Goal: Task Accomplishment & Management: Manage account settings

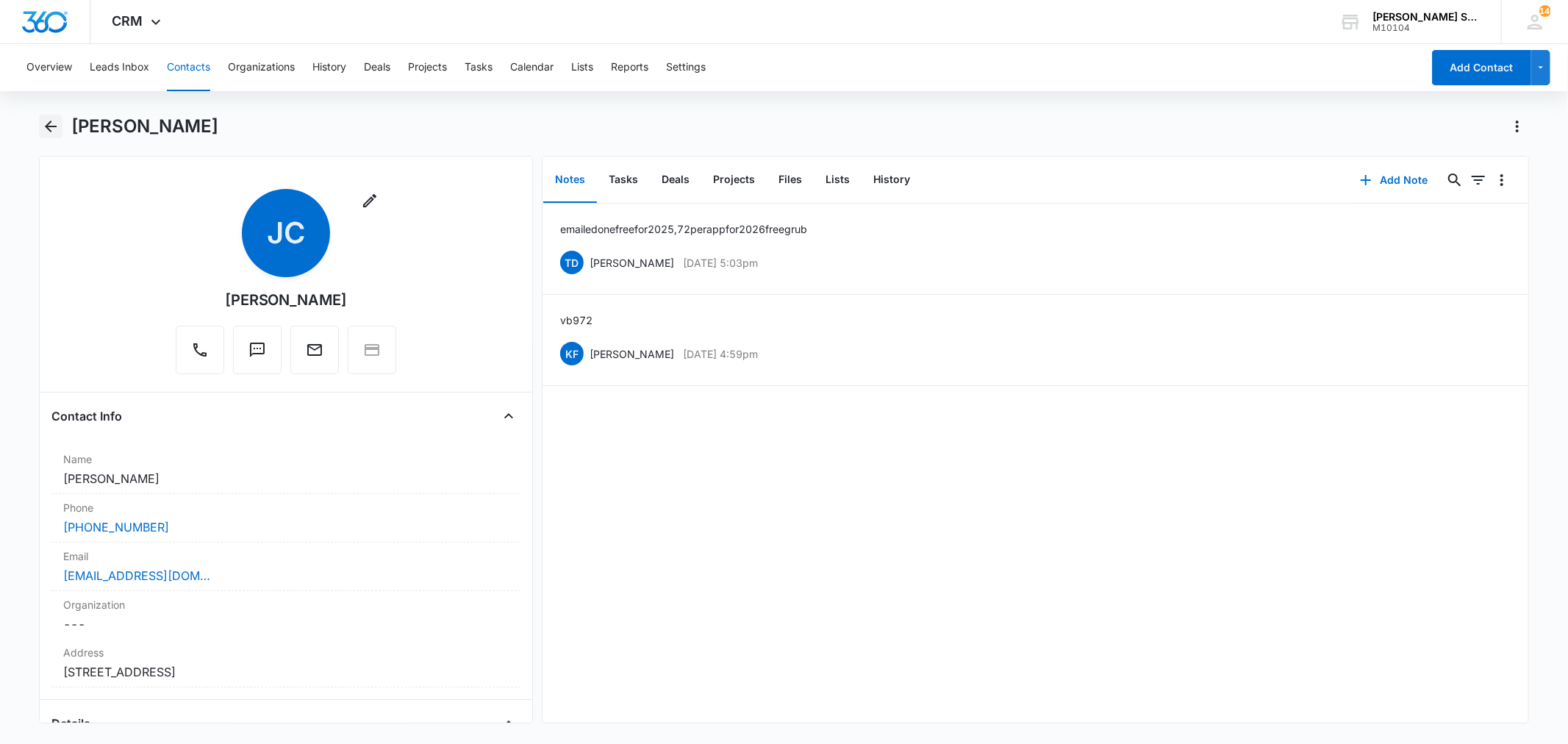
click at [44, 128] on icon "Back" at bounding box center [50, 126] width 18 height 18
click at [197, 72] on button "Contacts" at bounding box center [188, 67] width 44 height 47
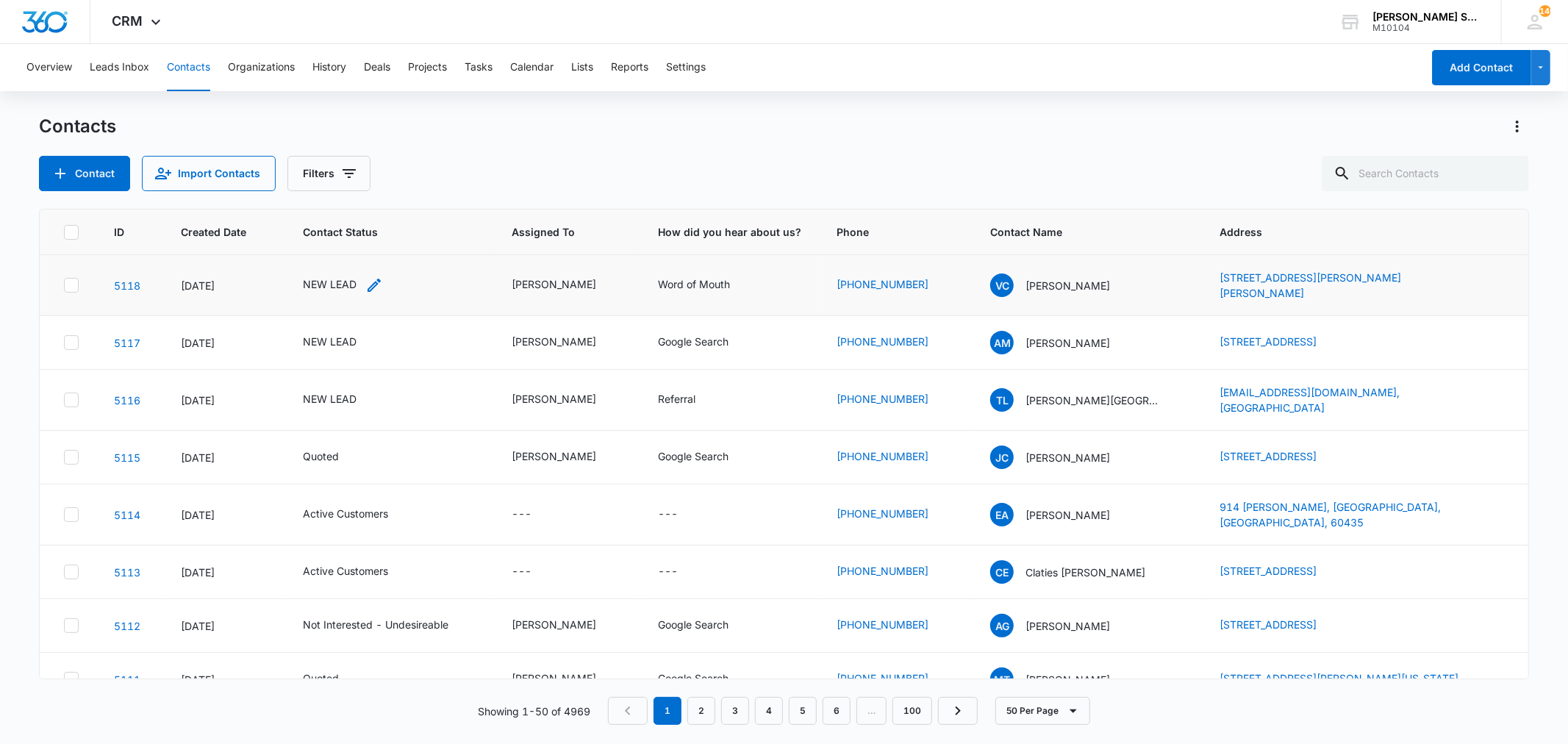
click at [343, 280] on div "NEW LEAD" at bounding box center [330, 284] width 54 height 16
click at [342, 187] on icon "Remove NEW LEAD" at bounding box center [345, 185] width 10 height 11
type input "un"
click at [333, 263] on p "Not Interested - Undesireable" at bounding box center [314, 262] width 43 height 61
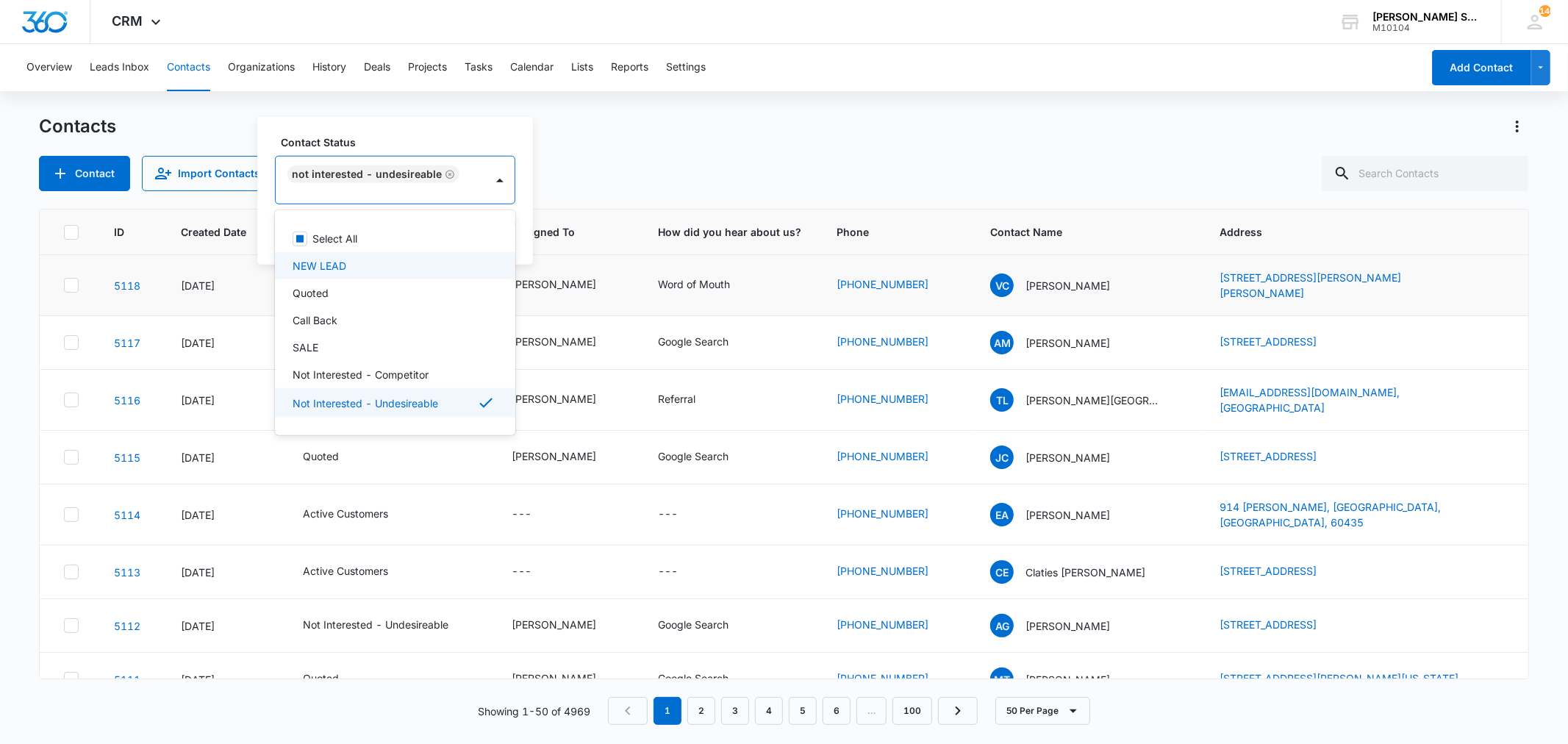
click at [523, 242] on div "Contact Status option Not Interested - Undesireable, selected. 15 results avail…" at bounding box center [395, 190] width 276 height 148
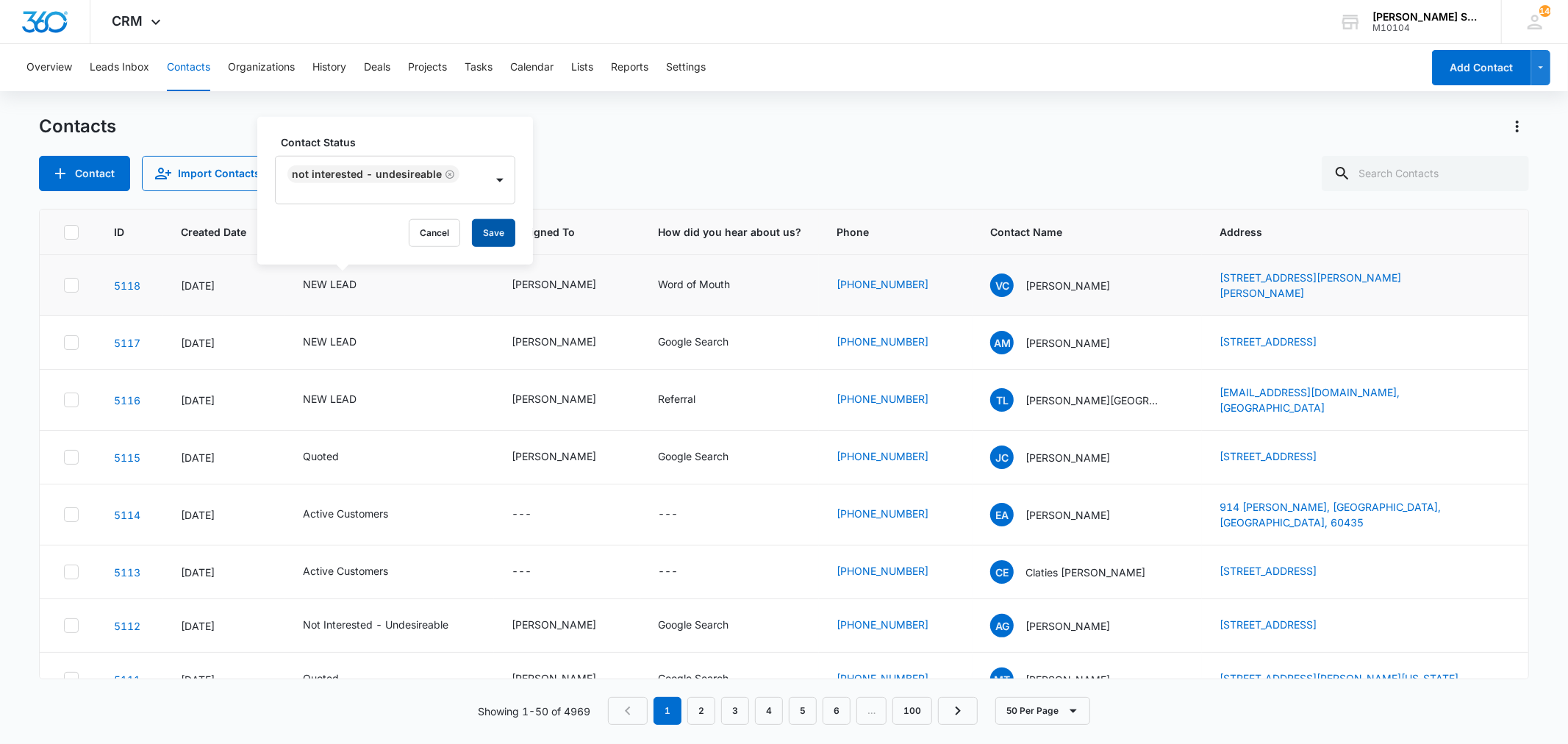
click at [490, 236] on button "Save" at bounding box center [494, 233] width 44 height 28
click at [325, 391] on div "NEW LEAD" at bounding box center [330, 399] width 54 height 16
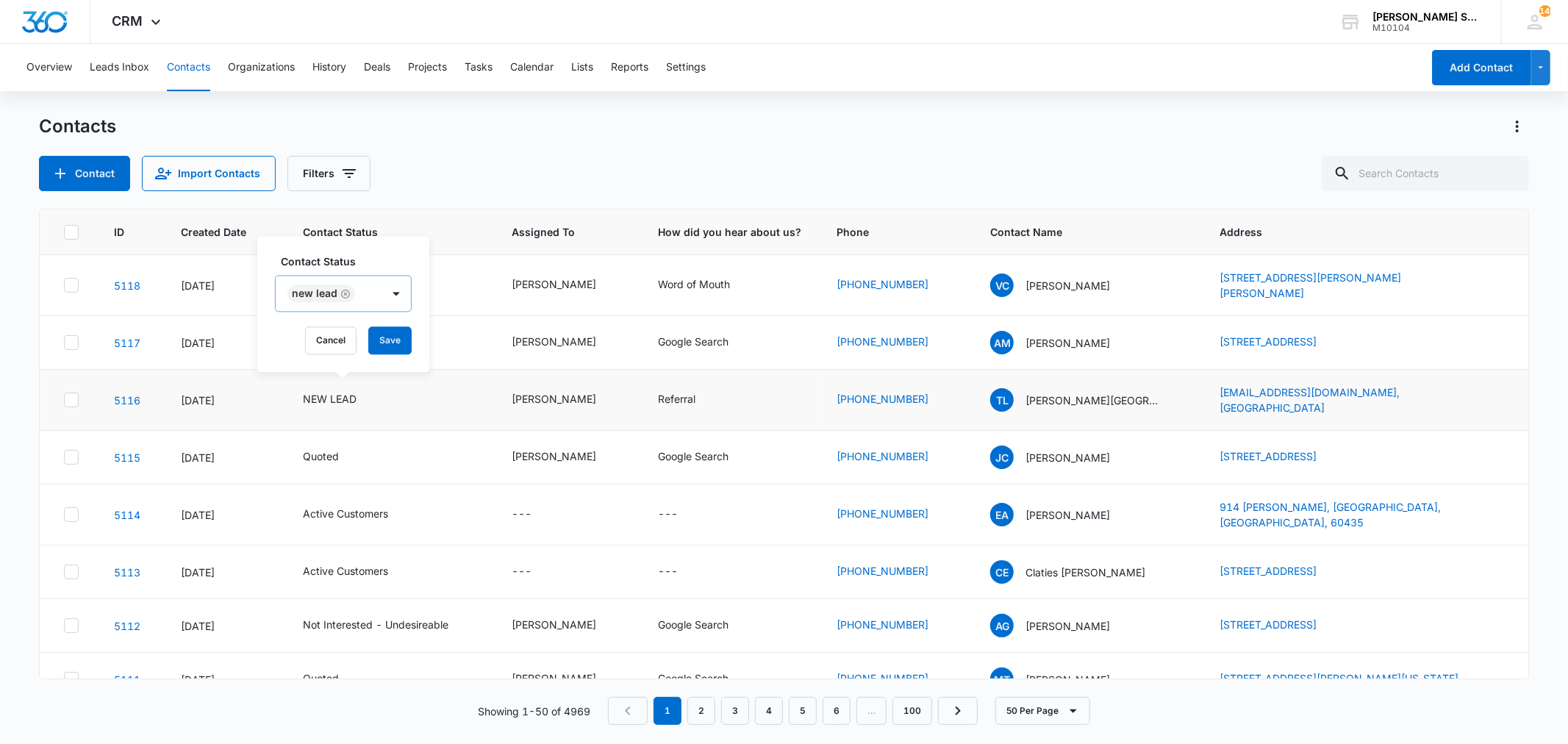
click at [340, 291] on icon "Remove NEW LEAD" at bounding box center [345, 293] width 10 height 11
click at [329, 391] on div "NEW LEAD" at bounding box center [330, 399] width 54 height 16
click at [346, 294] on icon "Remove NEW LEAD" at bounding box center [345, 293] width 8 height 8
type input "un"
click at [334, 360] on p "Not Interested - Undesireable" at bounding box center [314, 369] width 43 height 61
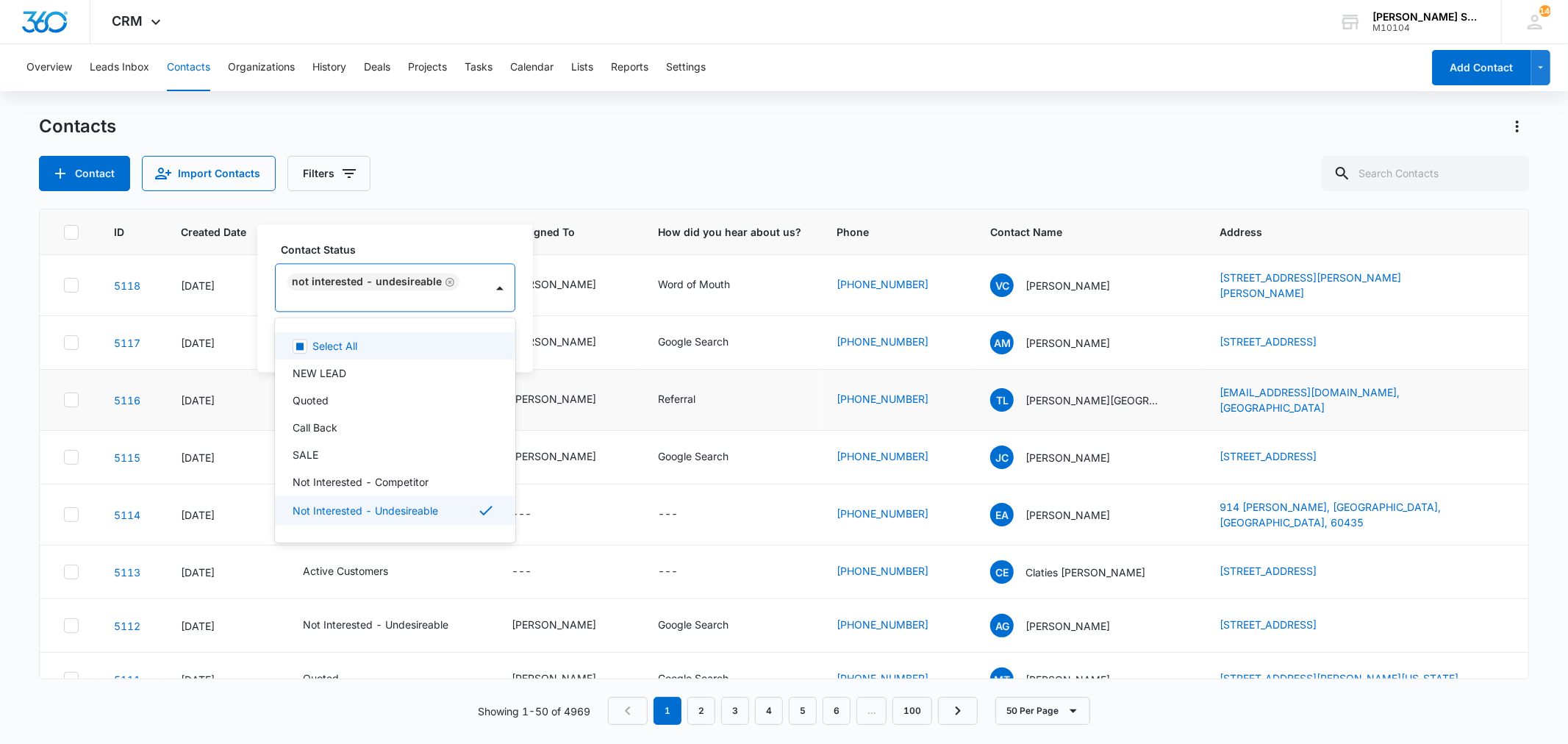
click at [515, 342] on div "Contact Status option Not Interested - Undesireable, selected. 15 results avail…" at bounding box center [395, 298] width 276 height 148
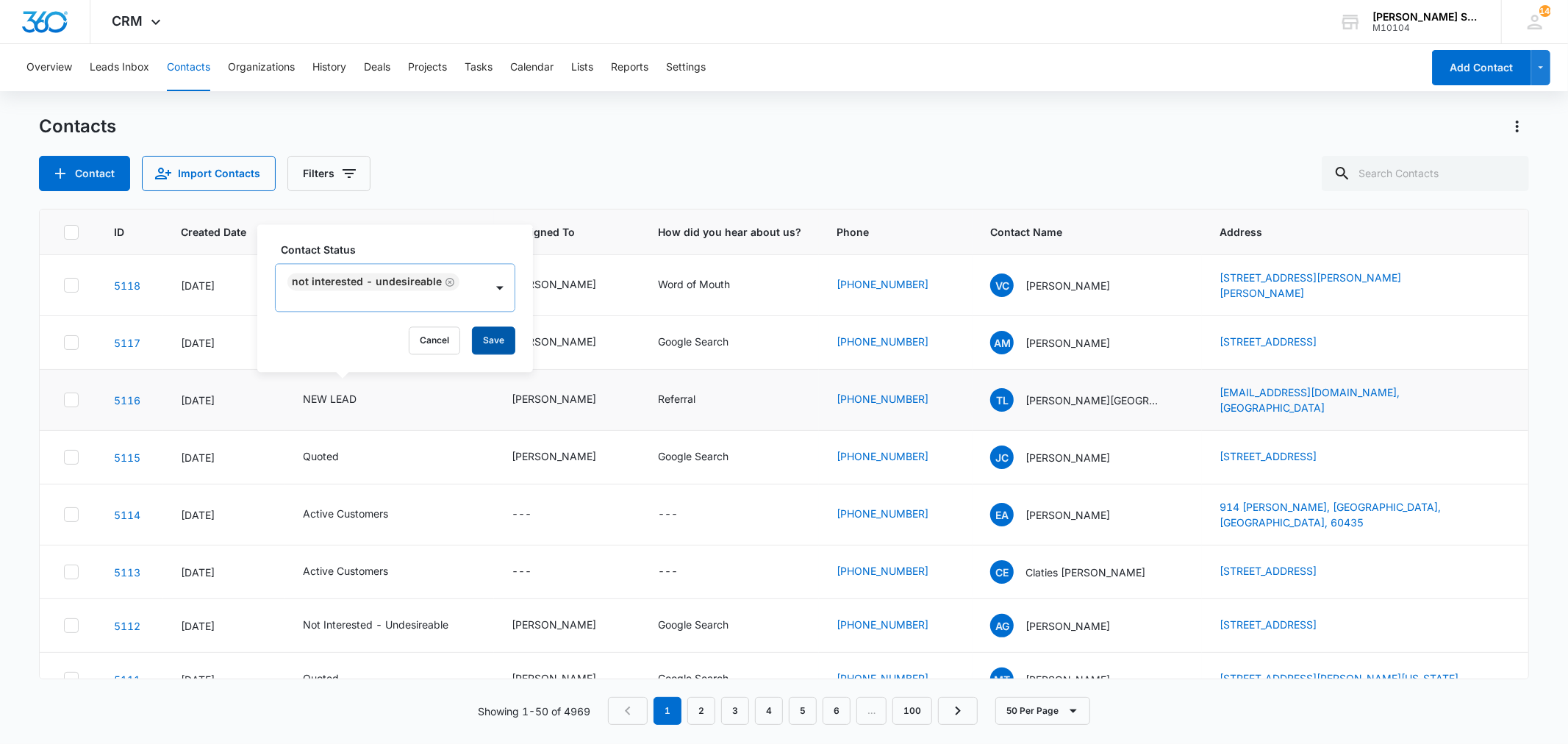
click at [494, 338] on button "Save" at bounding box center [494, 340] width 44 height 28
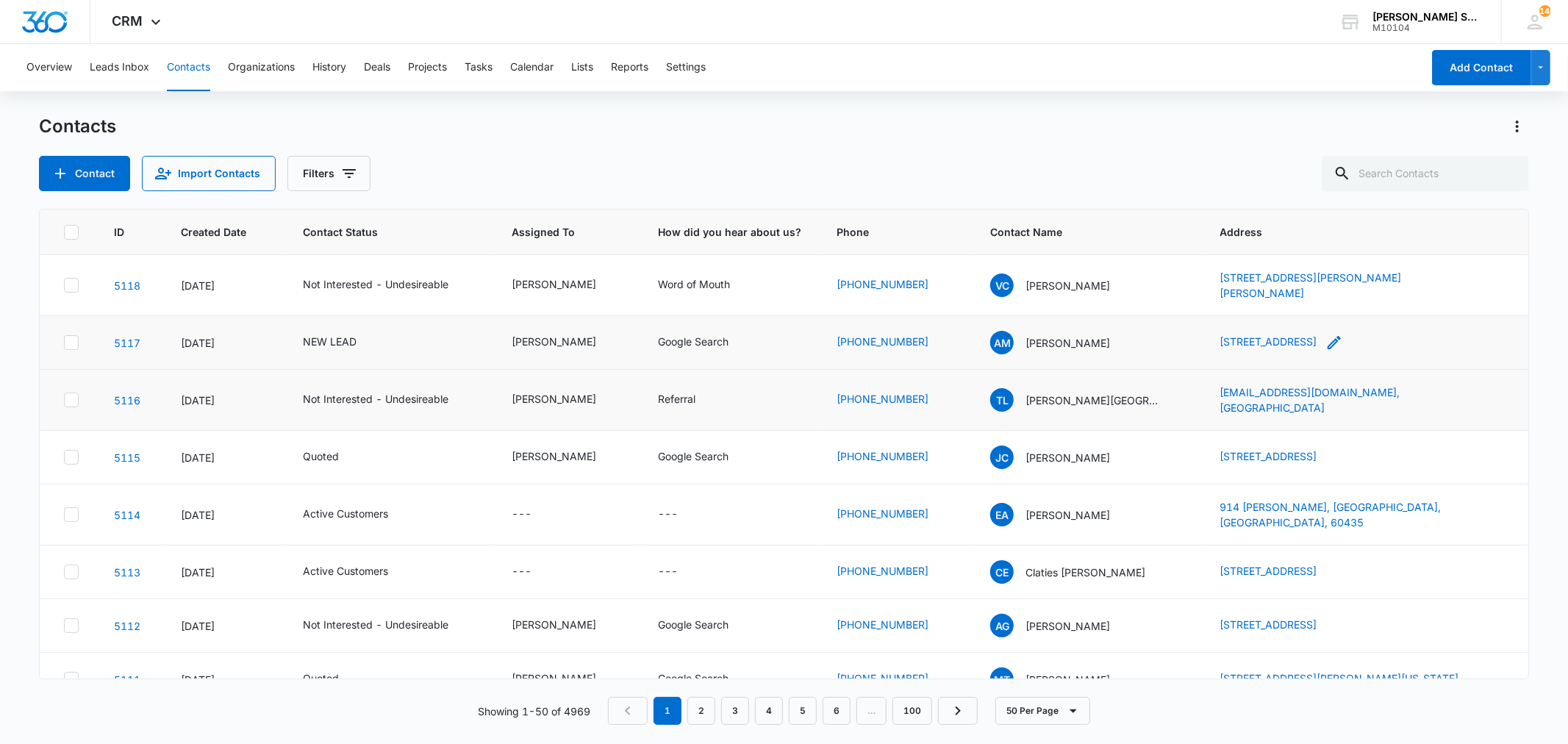
drag, startPoint x: 1191, startPoint y: 331, endPoint x: 1364, endPoint y: 343, distance: 173.4
click at [1364, 343] on td "[STREET_ADDRESS]" at bounding box center [1365, 343] width 326 height 54
copy link "[STREET_ADDRESS]"
click at [1064, 336] on p "[PERSON_NAME]" at bounding box center [1068, 343] width 85 height 16
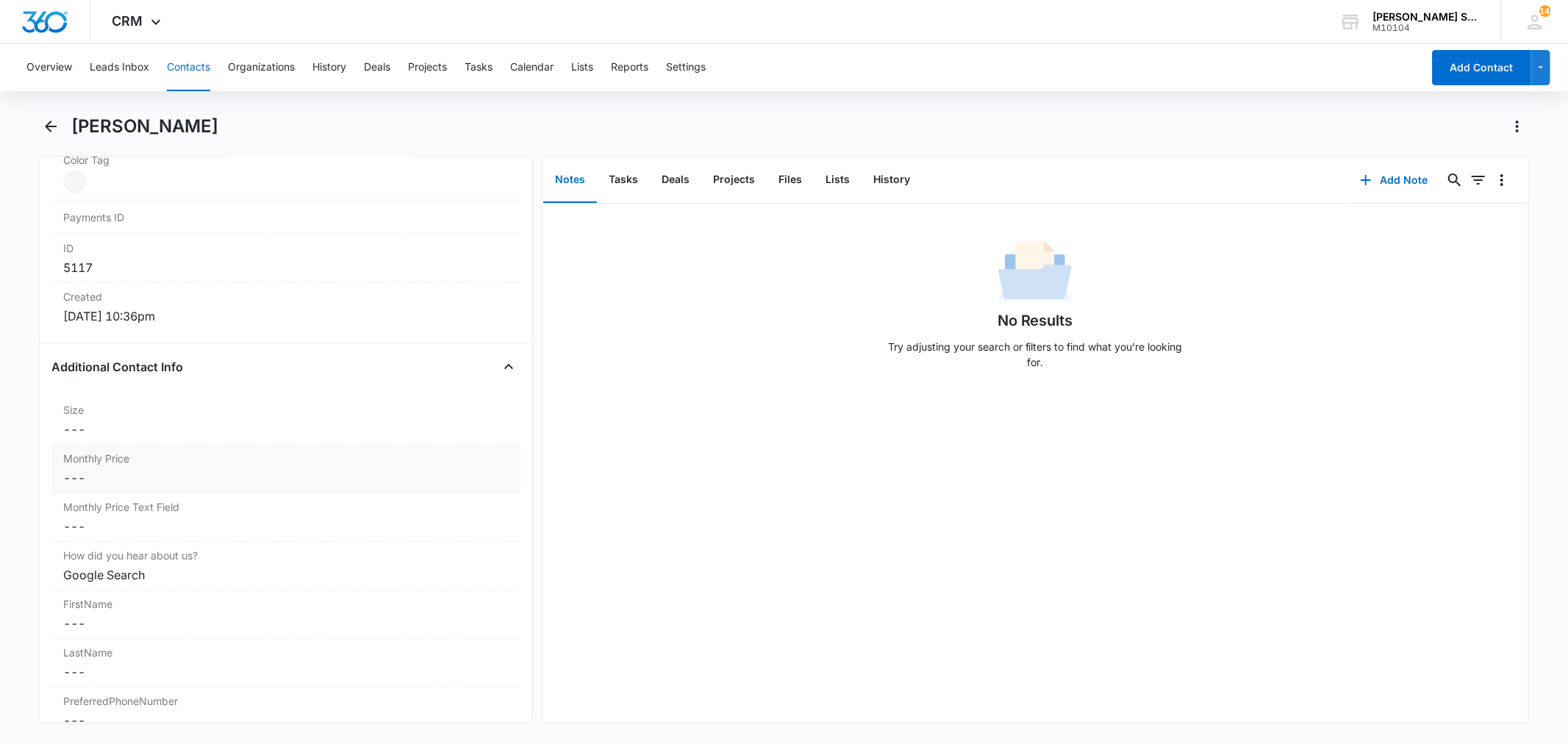
scroll to position [898, 0]
click at [147, 474] on dd "Cancel Save Changes ---" at bounding box center [285, 477] width 444 height 18
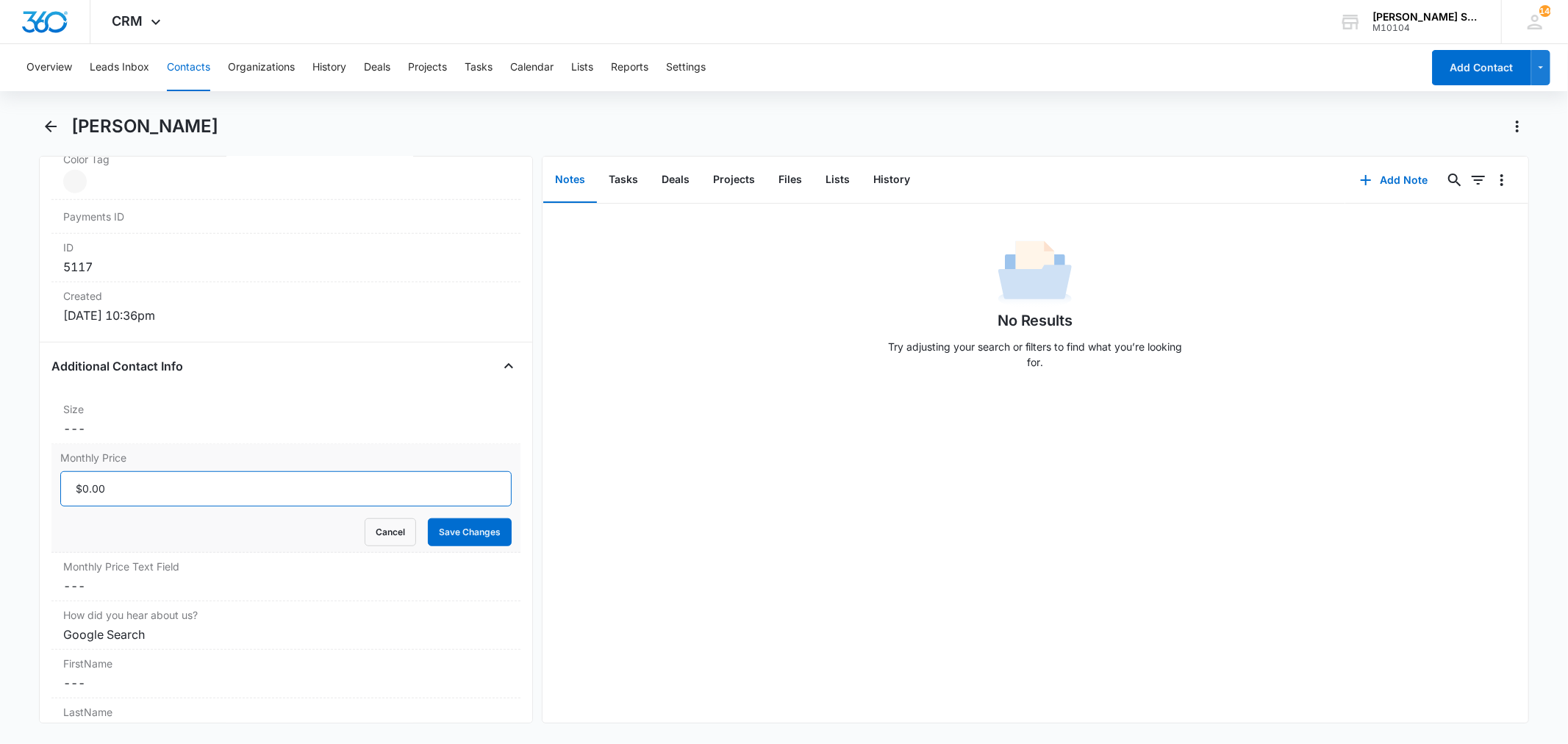
click at [130, 490] on input "Monthly Price" at bounding box center [286, 489] width 451 height 35
type input "$116.00"
click at [435, 534] on button "Save Changes" at bounding box center [470, 532] width 84 height 28
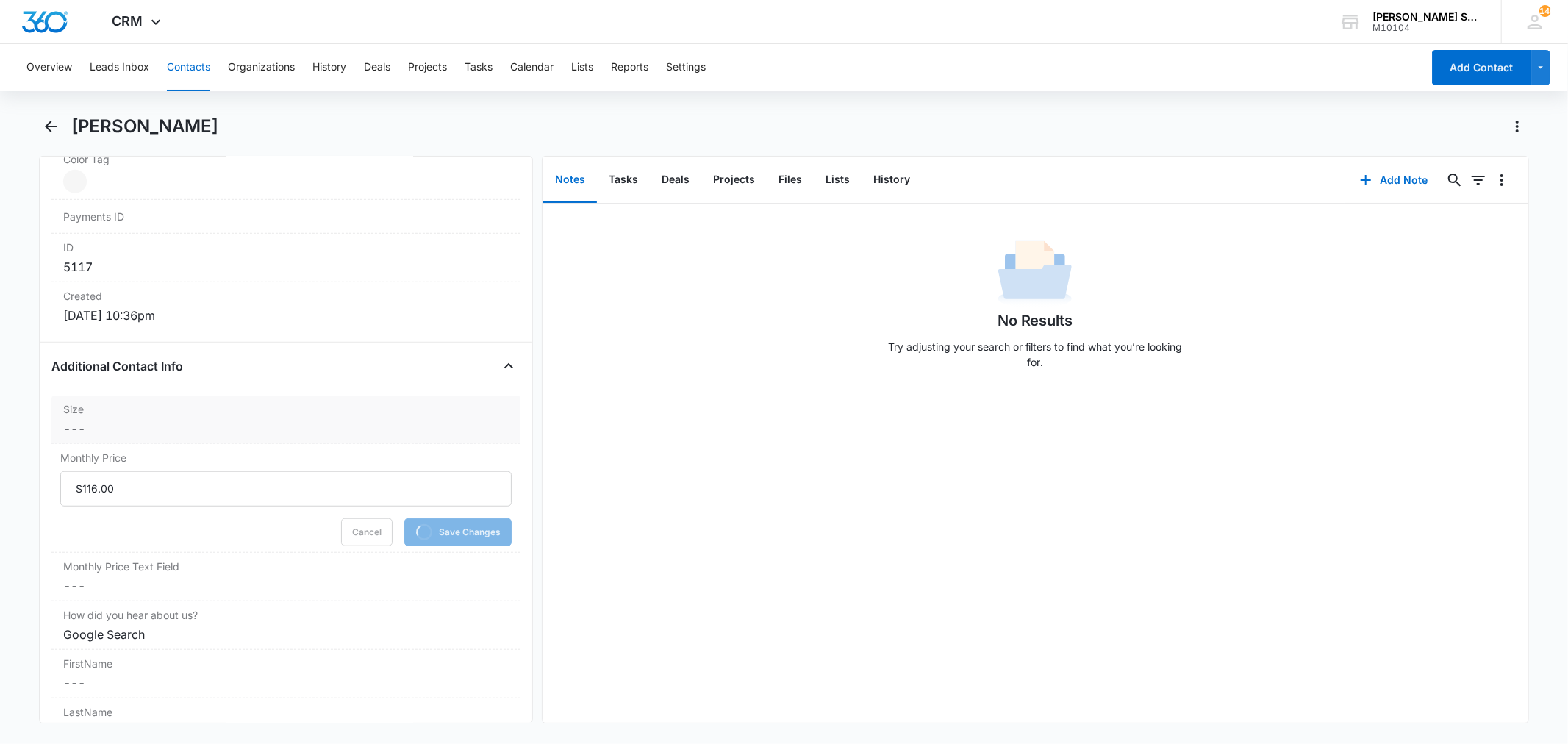
click at [152, 425] on dd "Cancel Save Changes ---" at bounding box center [285, 428] width 444 height 18
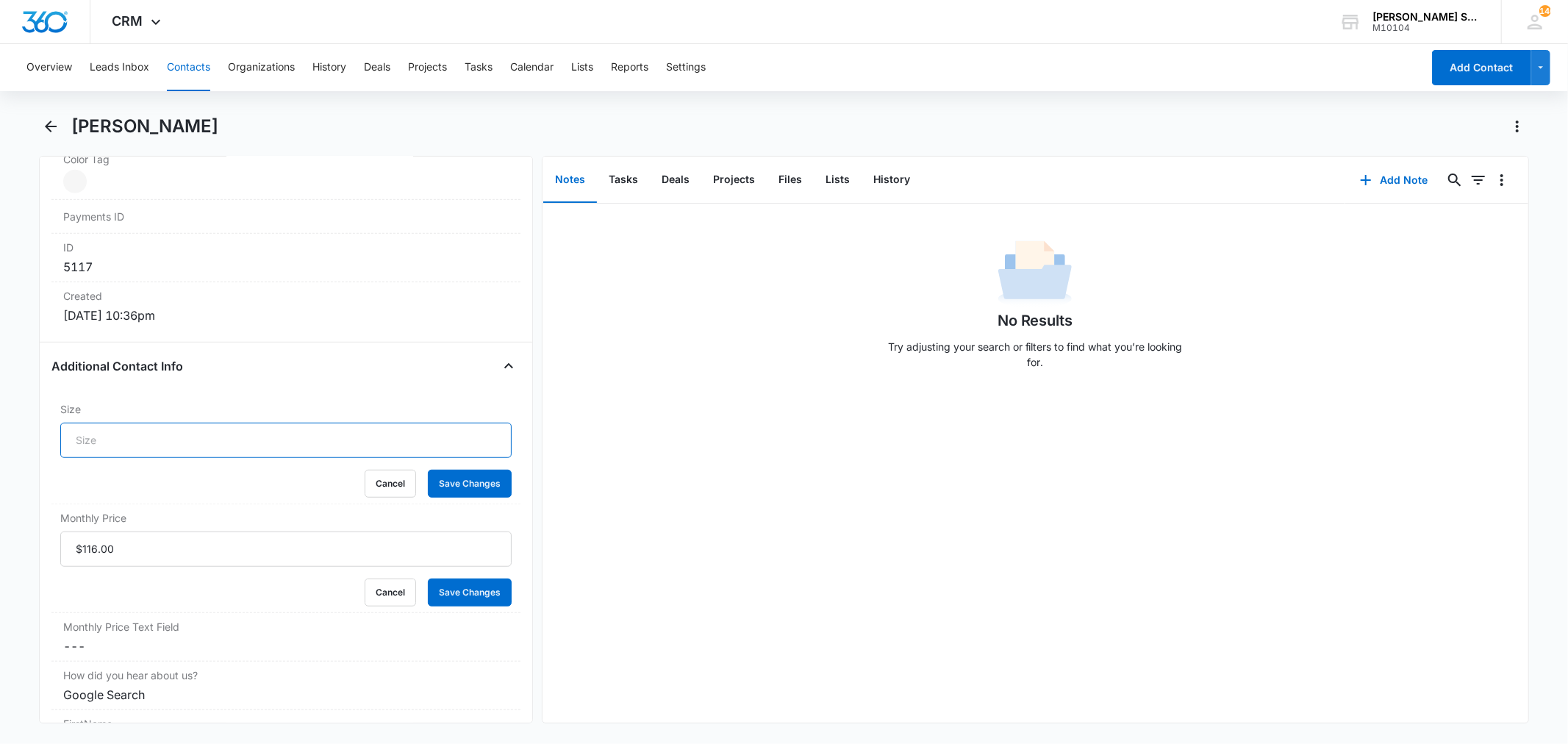
click at [129, 444] on input "Size" at bounding box center [286, 440] width 451 height 35
type input "21"
click at [463, 491] on button "Save Changes" at bounding box center [470, 483] width 84 height 28
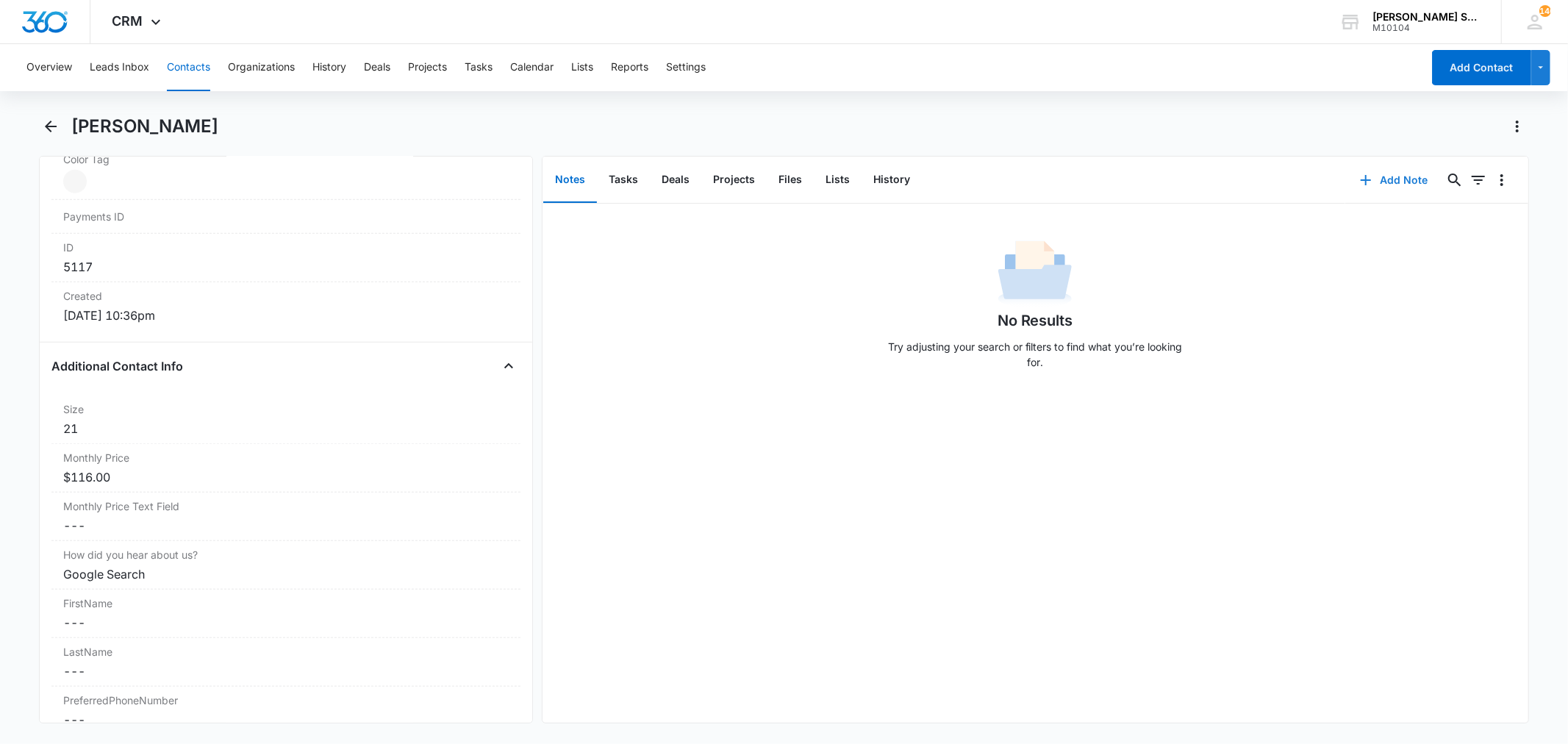
click at [1369, 177] on button "Add Note" at bounding box center [1394, 180] width 98 height 35
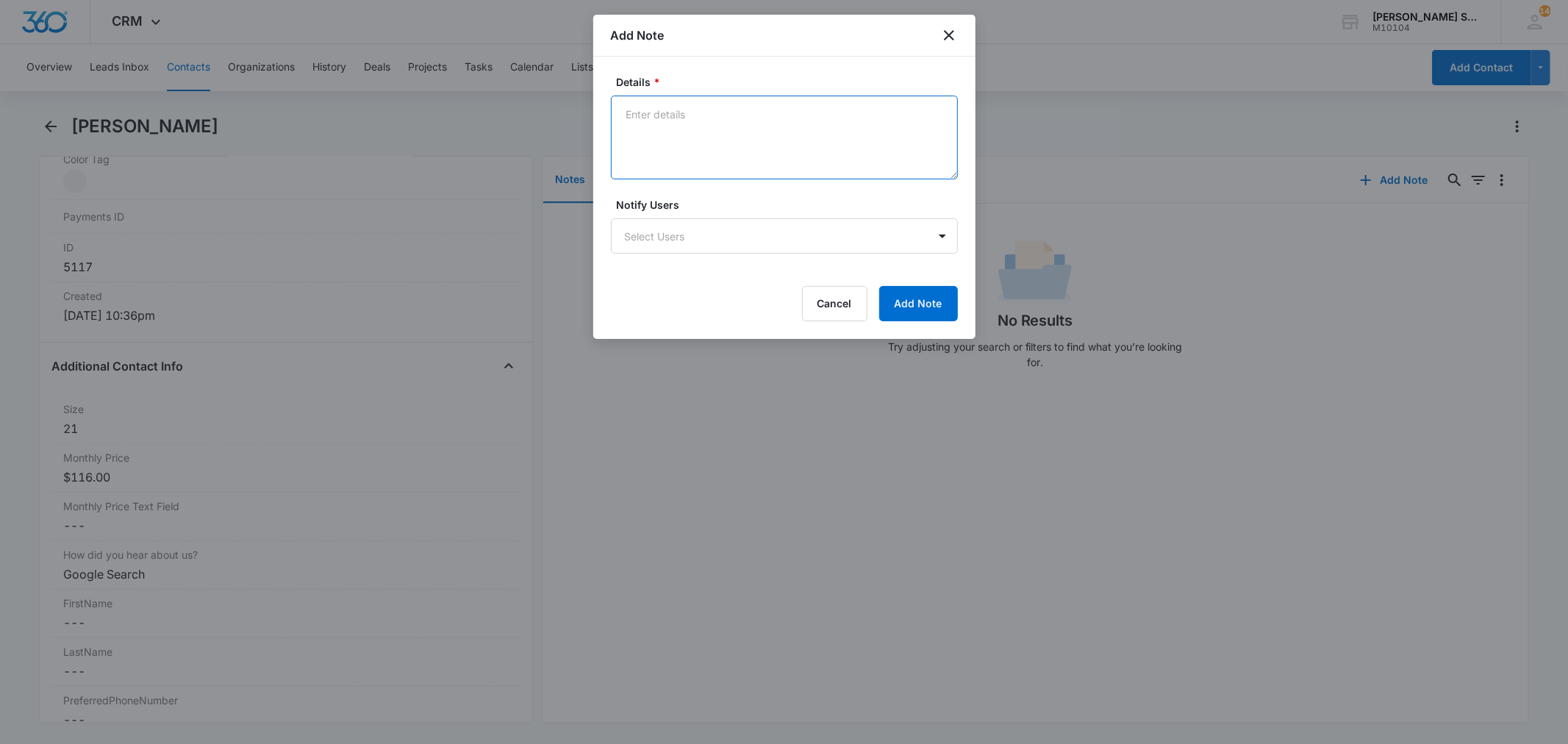
click at [755, 166] on textarea "Details *" at bounding box center [784, 138] width 347 height 84
type textarea "vb8 145"
click at [897, 291] on button "Add Note" at bounding box center [919, 304] width 78 height 35
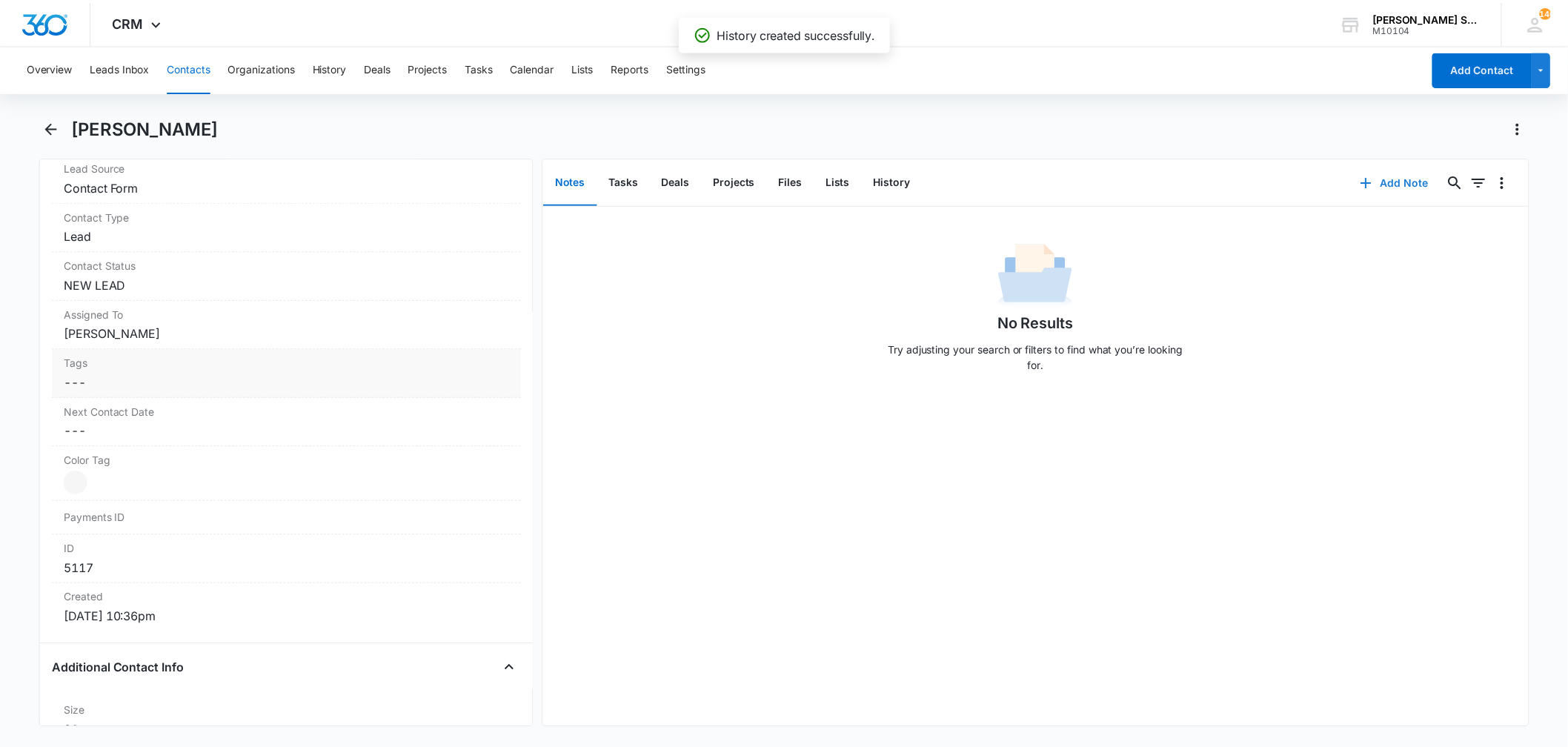
scroll to position [575, 0]
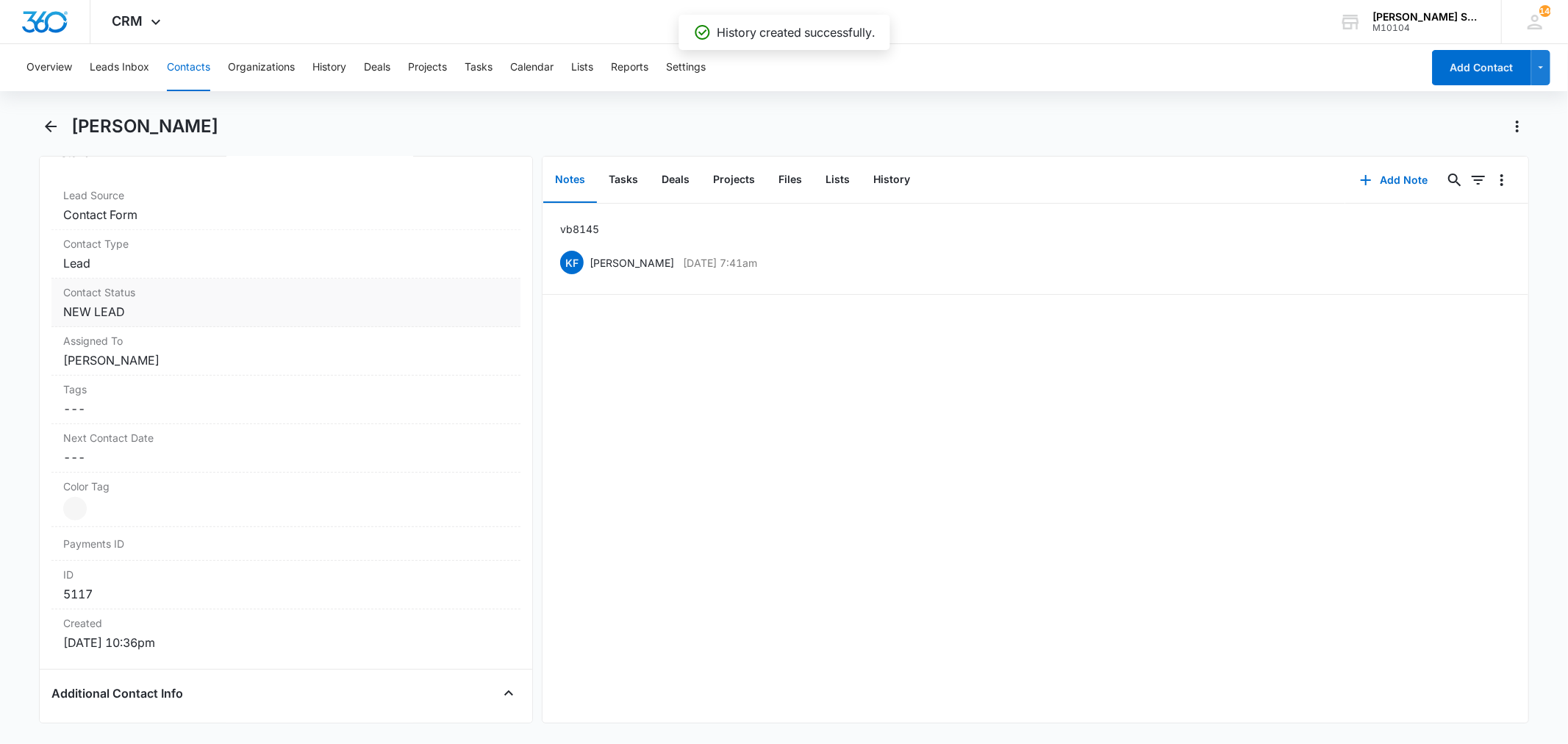
click at [130, 310] on dd "Cancel Save Changes NEW LEAD" at bounding box center [285, 311] width 444 height 18
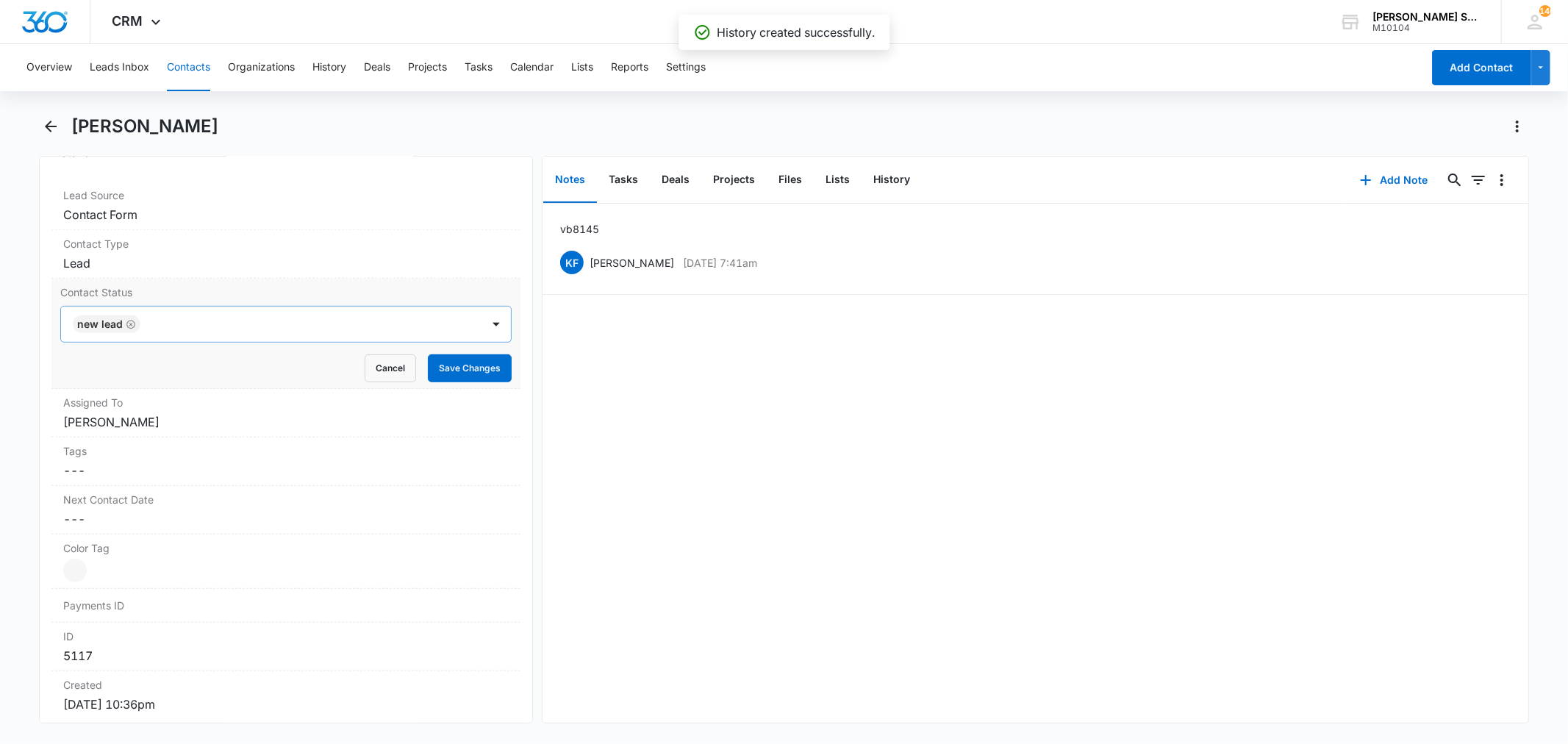
click at [130, 319] on icon "Remove NEW LEAD" at bounding box center [130, 323] width 8 height 8
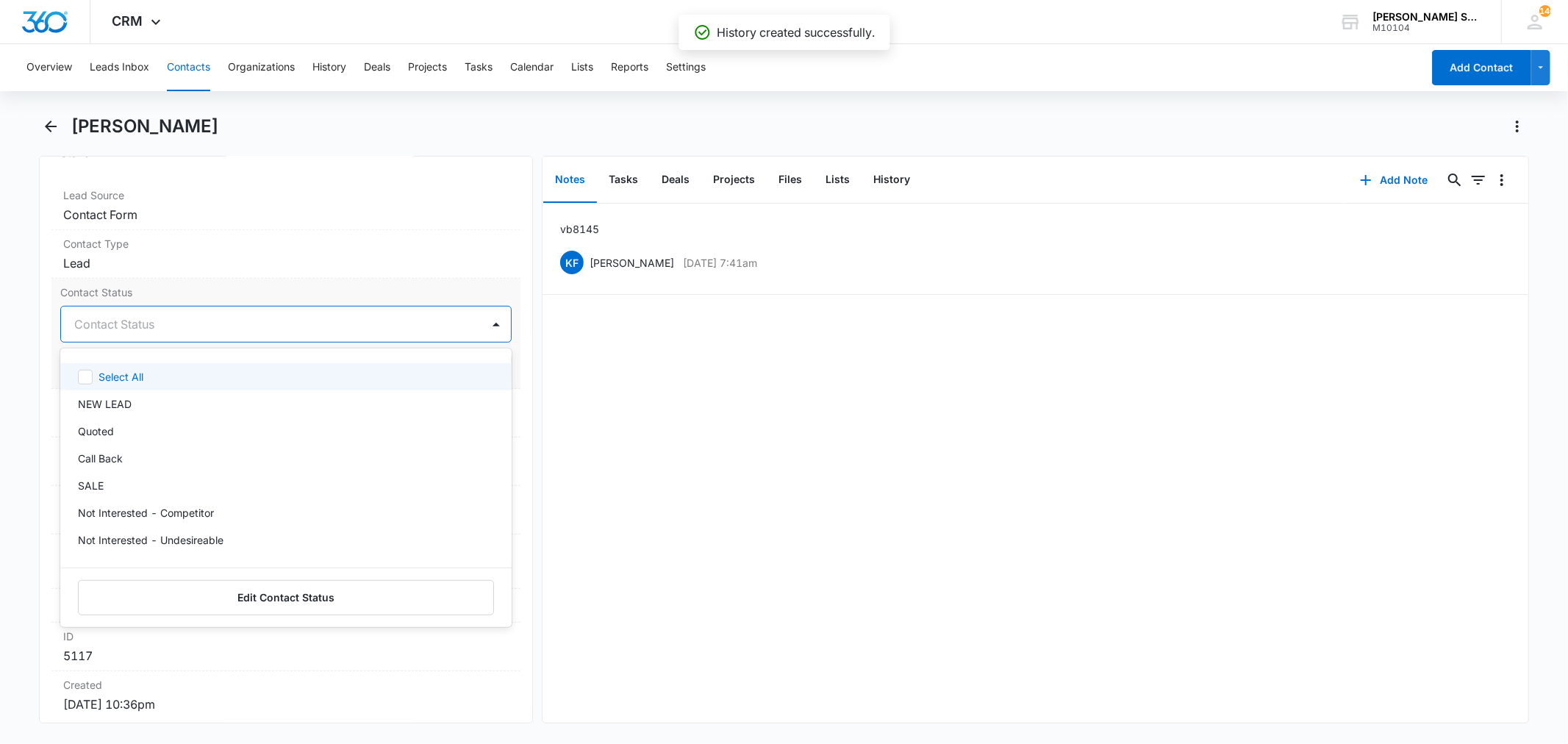
click at [130, 319] on div at bounding box center [268, 324] width 388 height 20
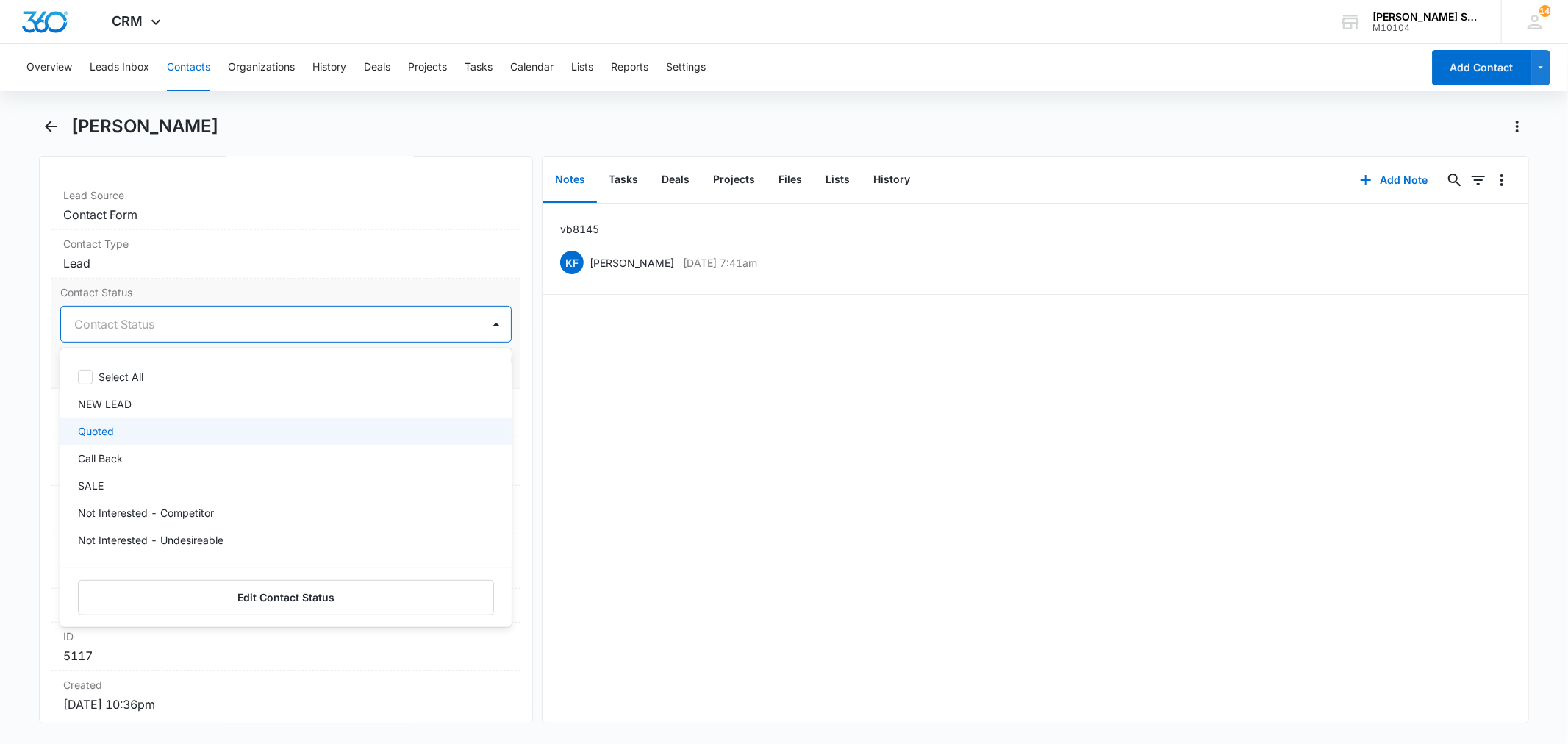
click at [106, 430] on p "Quoted" at bounding box center [96, 430] width 36 height 16
click at [162, 291] on label "Contact Status" at bounding box center [286, 291] width 451 height 16
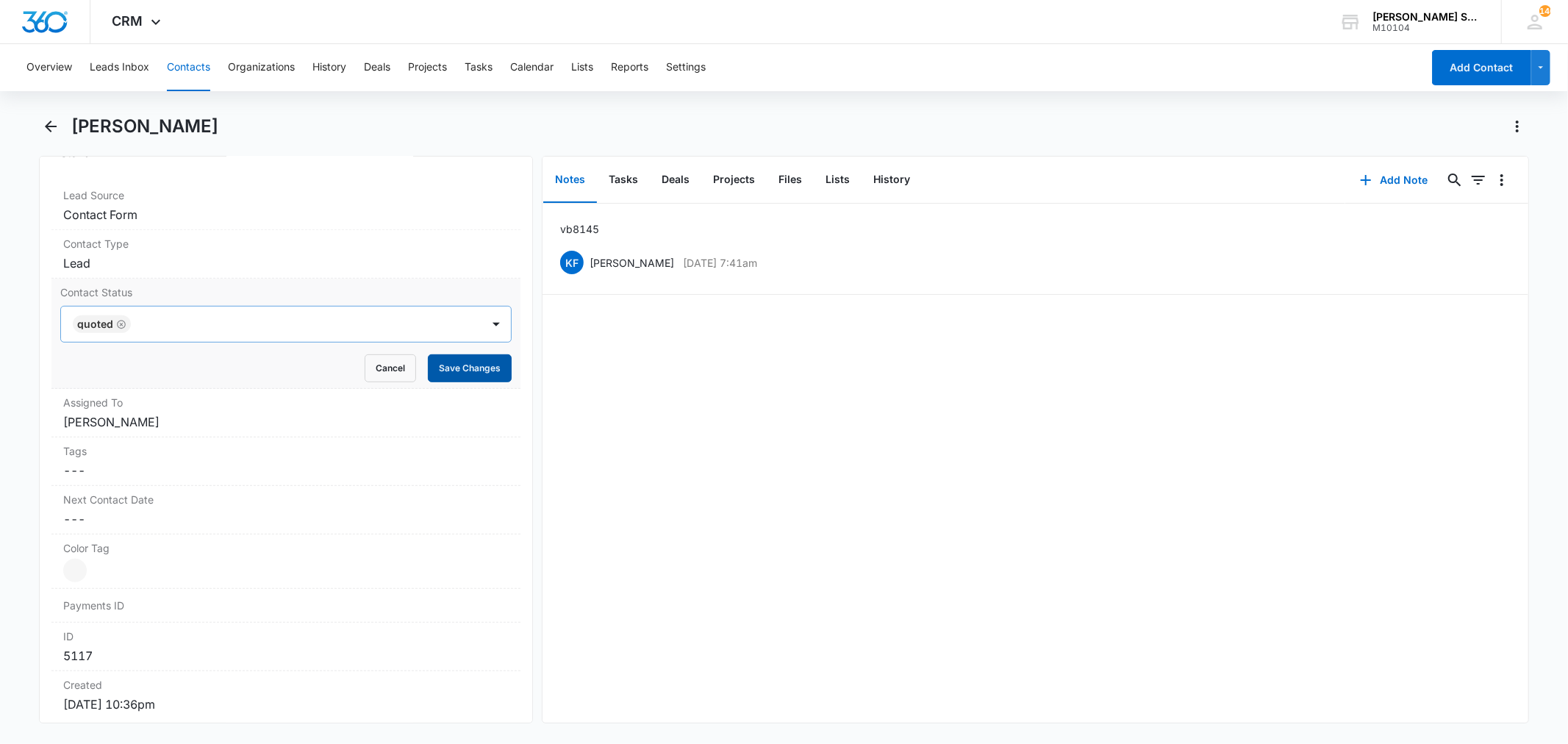
click at [442, 364] on button "Save Changes" at bounding box center [470, 368] width 84 height 28
click at [136, 424] on dd "Cancel Save Changes [PERSON_NAME]" at bounding box center [285, 421] width 444 height 18
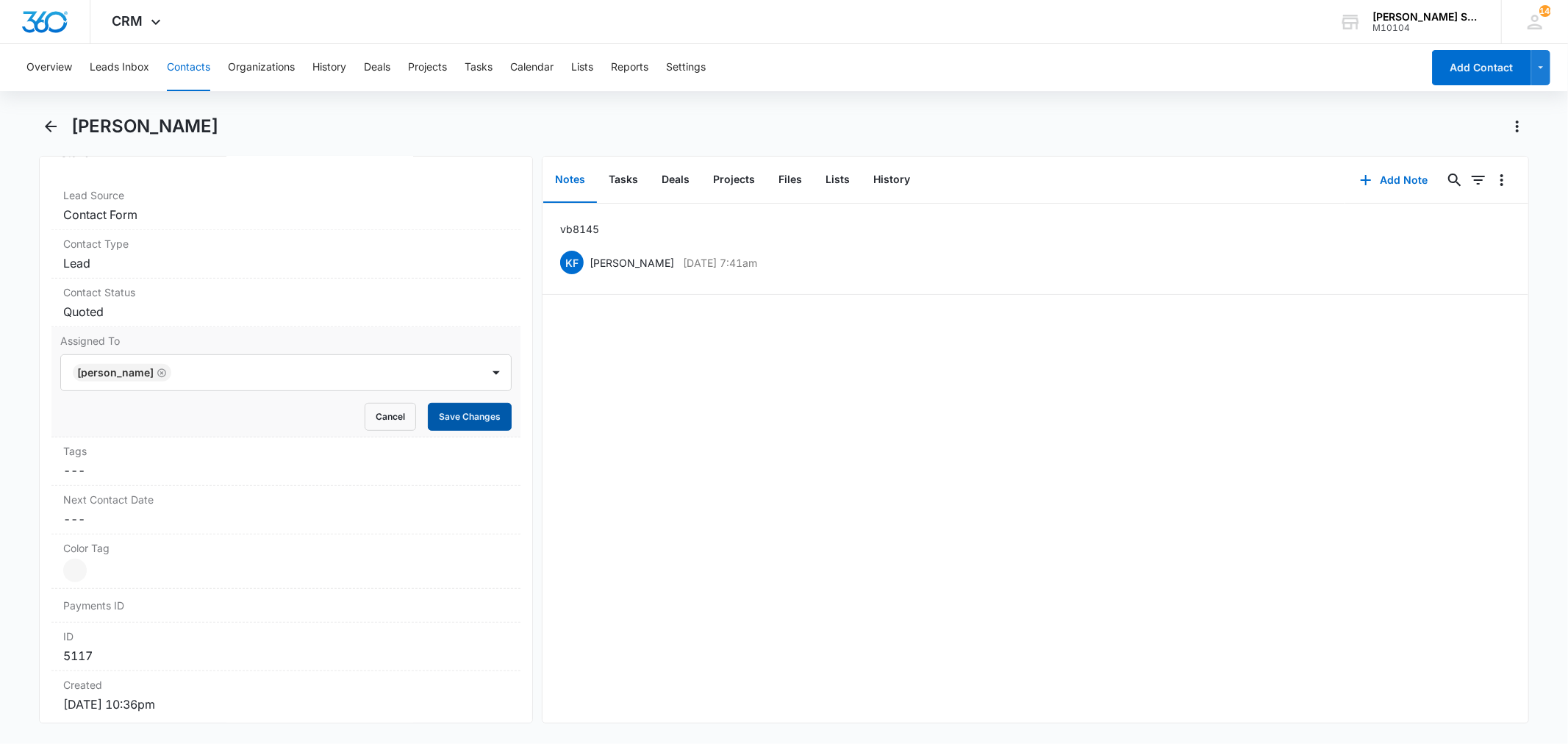
click at [428, 419] on button "Save Changes" at bounding box center [470, 416] width 84 height 28
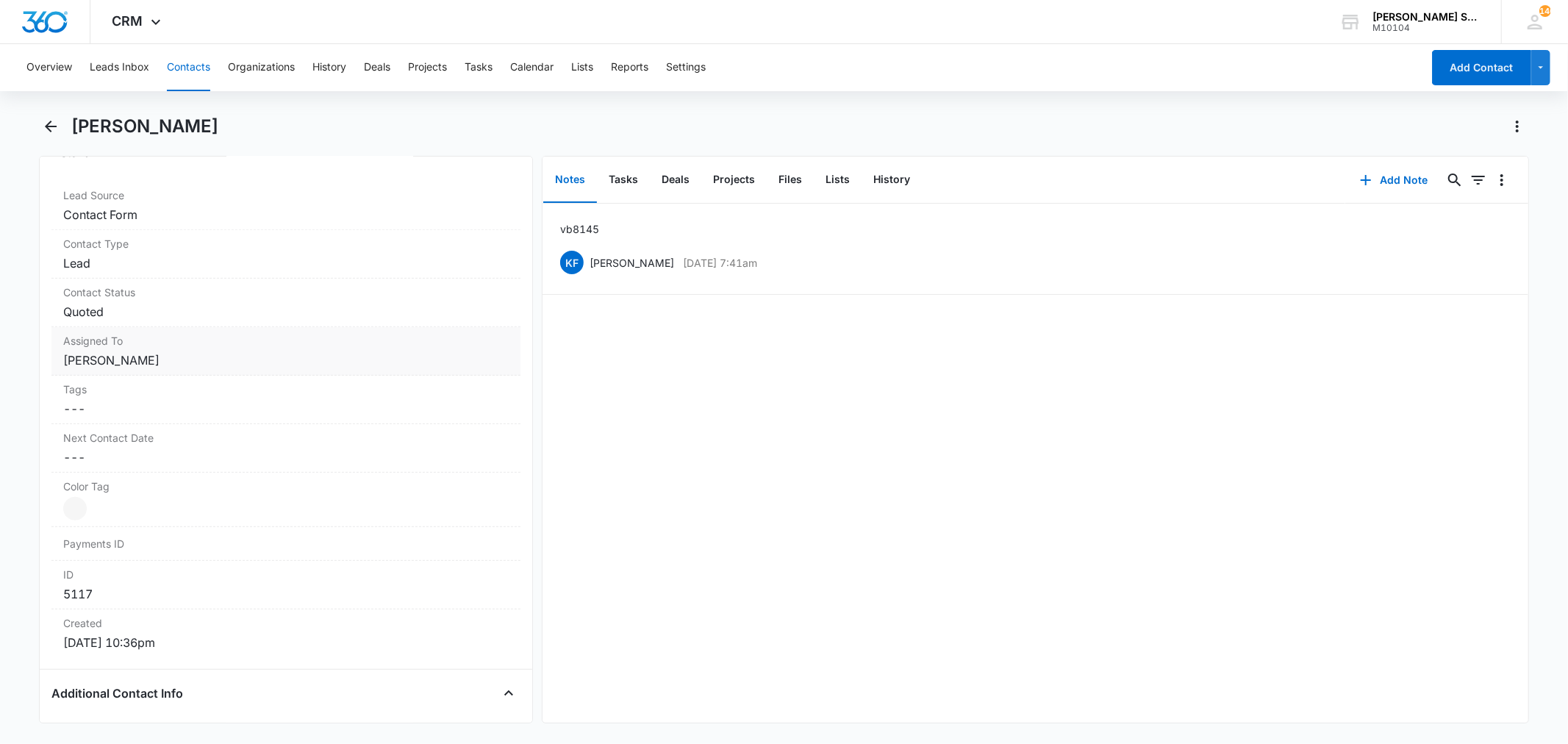
click at [155, 368] on dd "Cancel Save Changes [PERSON_NAME]" at bounding box center [285, 359] width 444 height 18
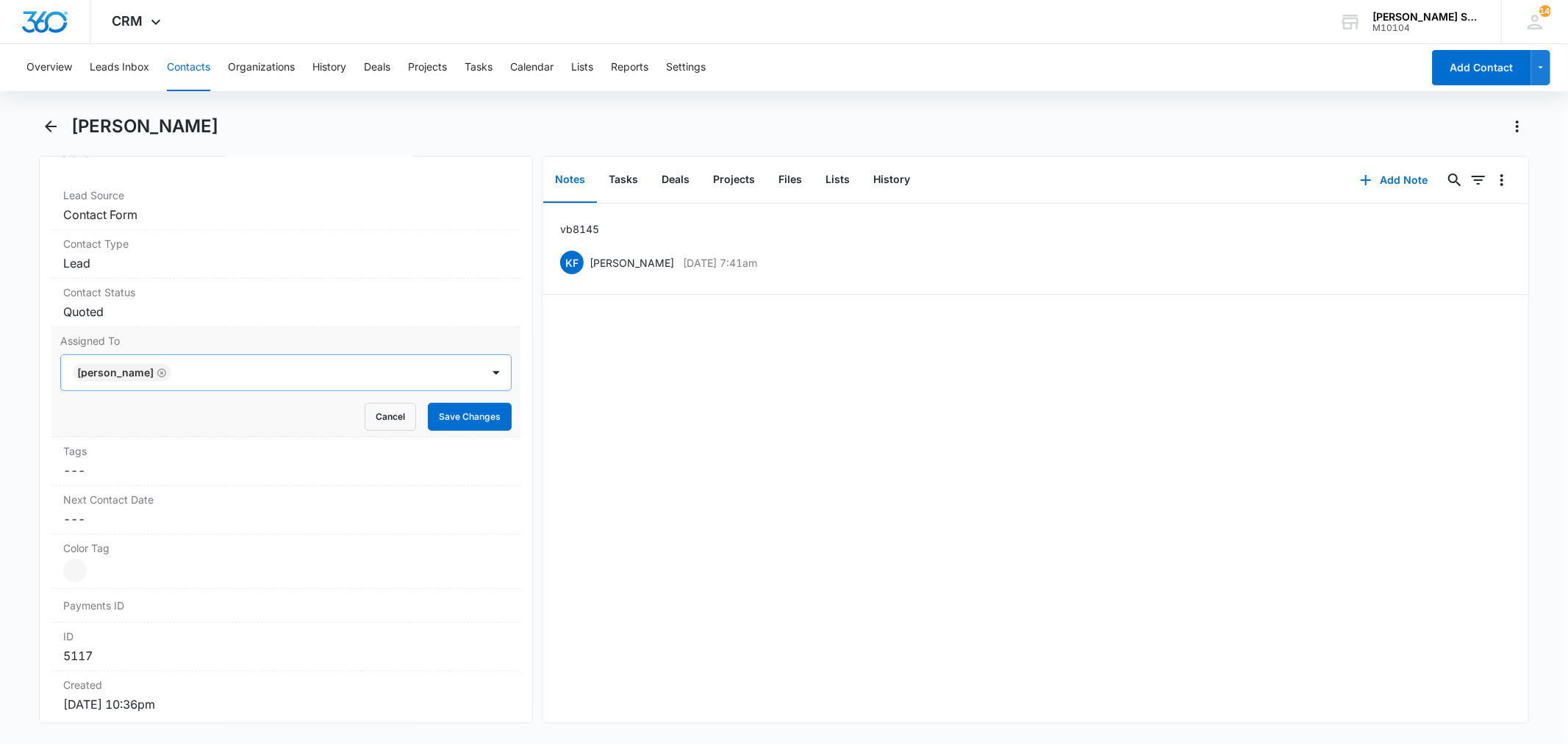
click at [167, 371] on icon "Remove Kenneth Florman" at bounding box center [161, 373] width 10 height 11
click at [167, 371] on div at bounding box center [268, 372] width 388 height 20
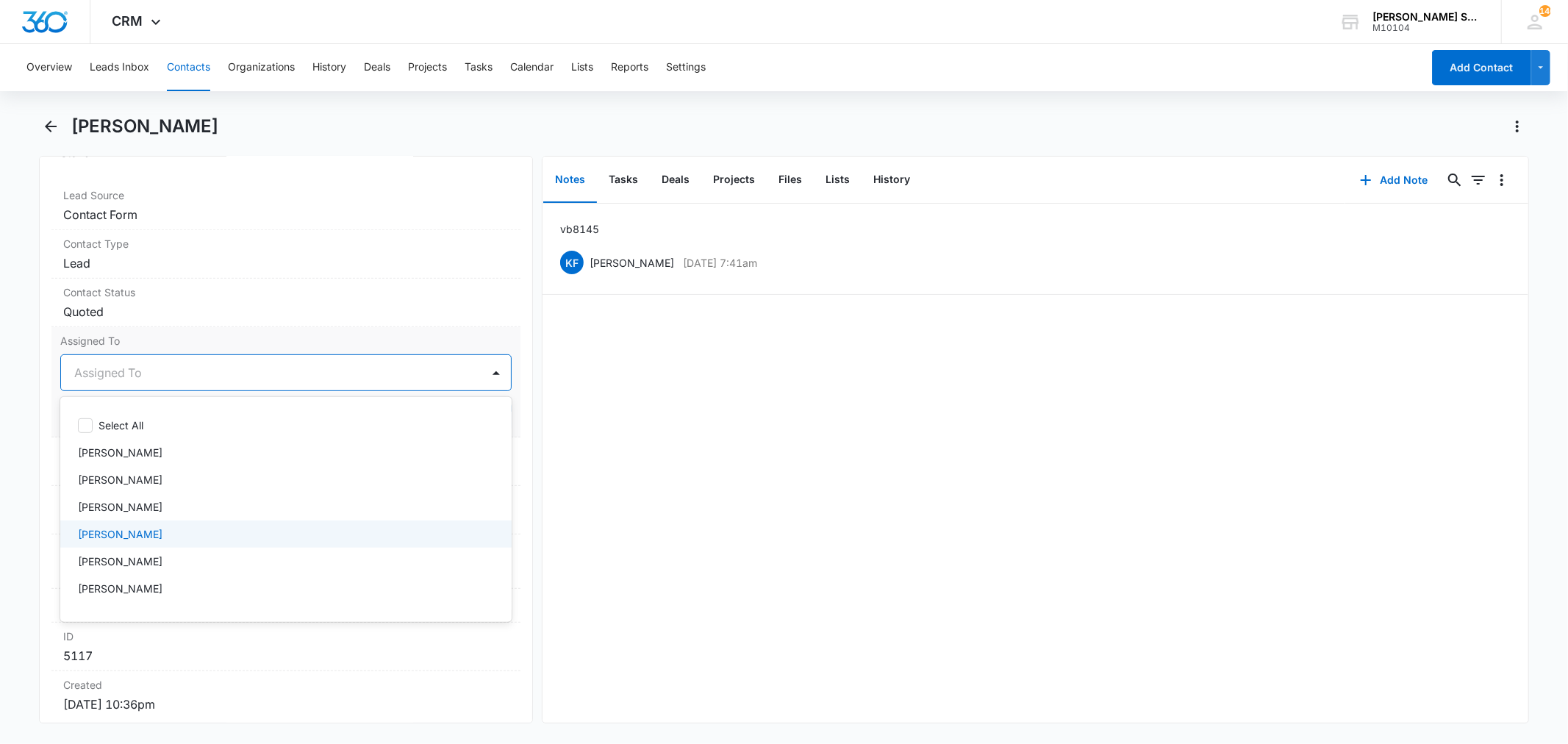
click at [124, 534] on p "[PERSON_NAME]" at bounding box center [120, 534] width 85 height 16
click at [252, 336] on label "Assigned To" at bounding box center [286, 340] width 451 height 16
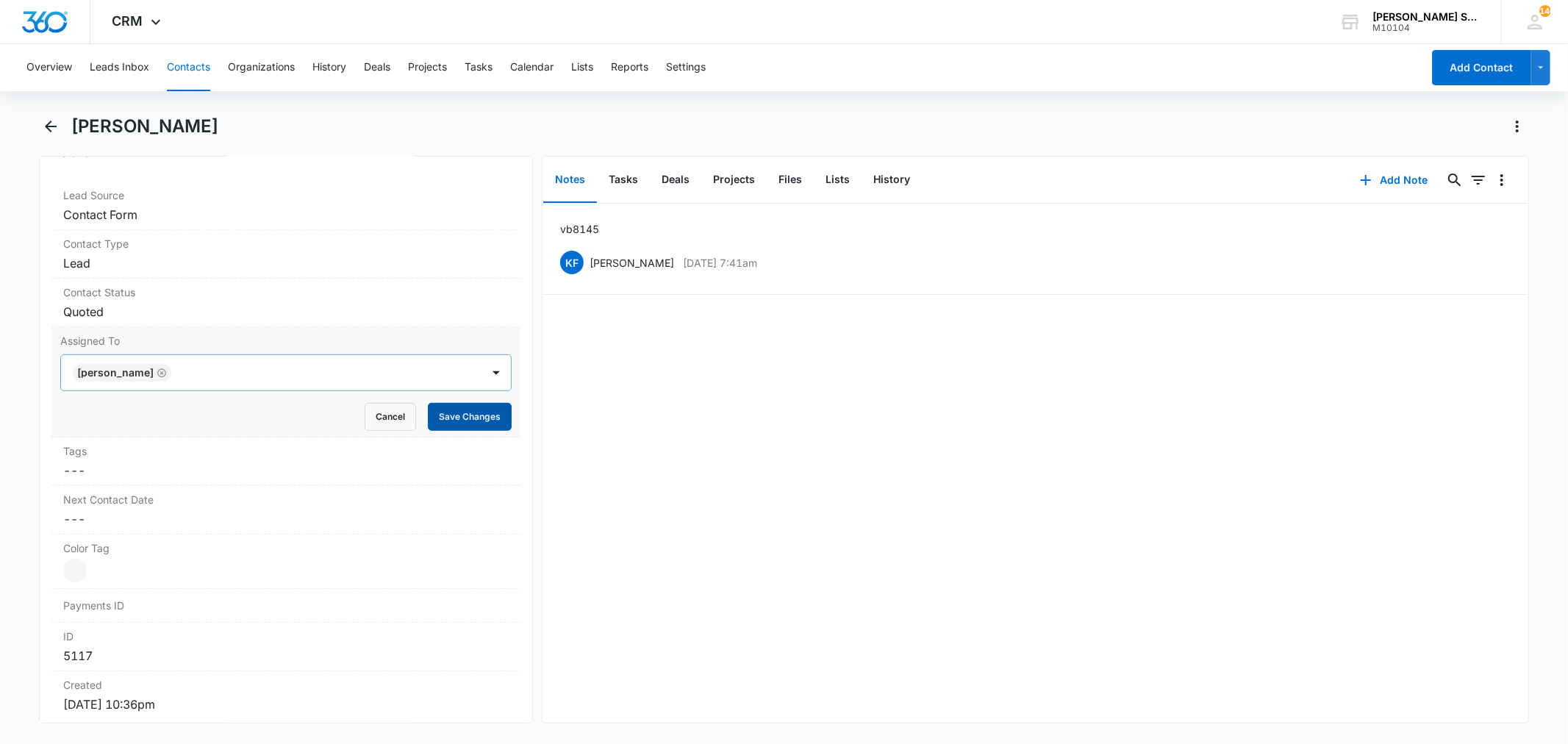
click at [428, 413] on button "Save Changes" at bounding box center [470, 416] width 84 height 28
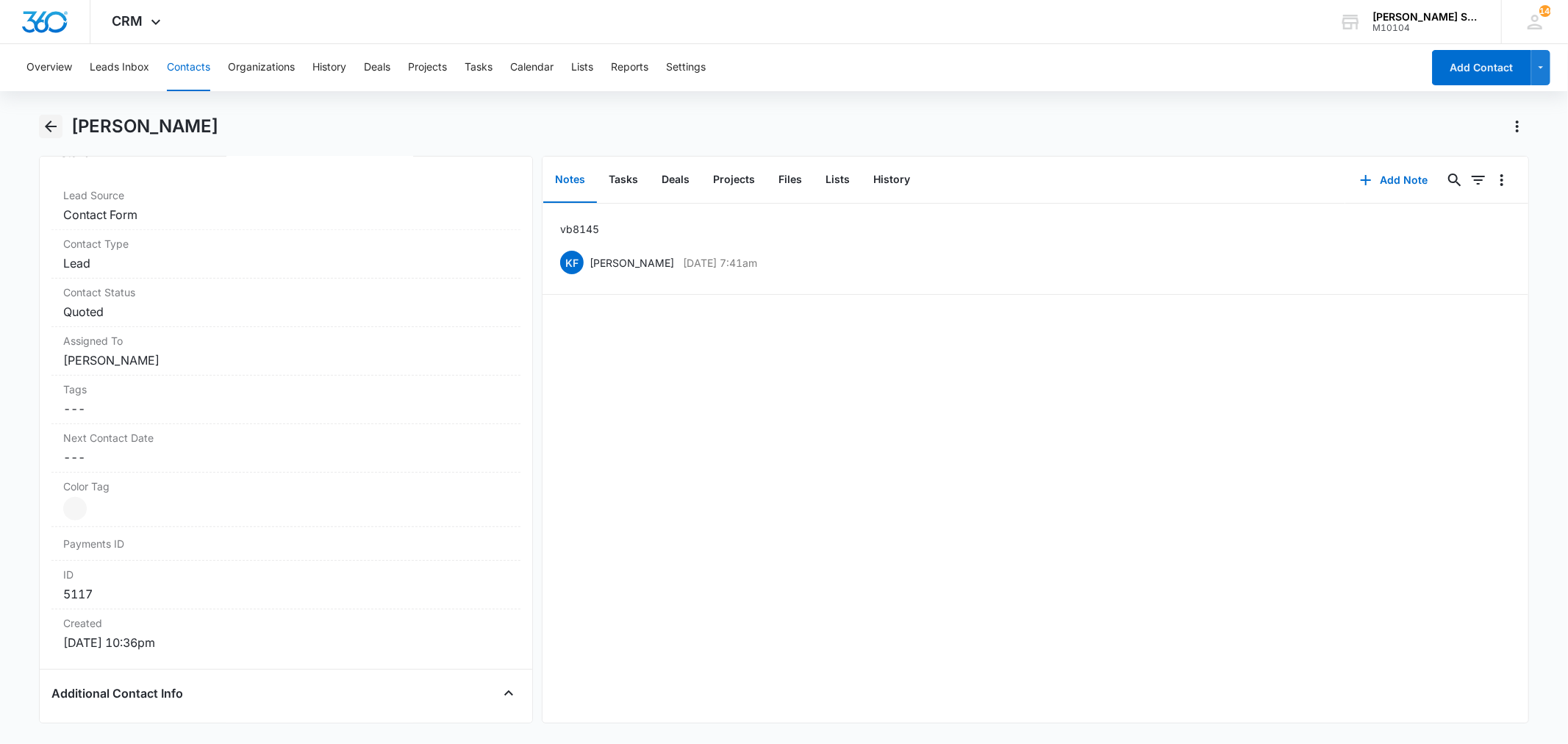
click at [40, 124] on button "Back" at bounding box center [50, 126] width 22 height 23
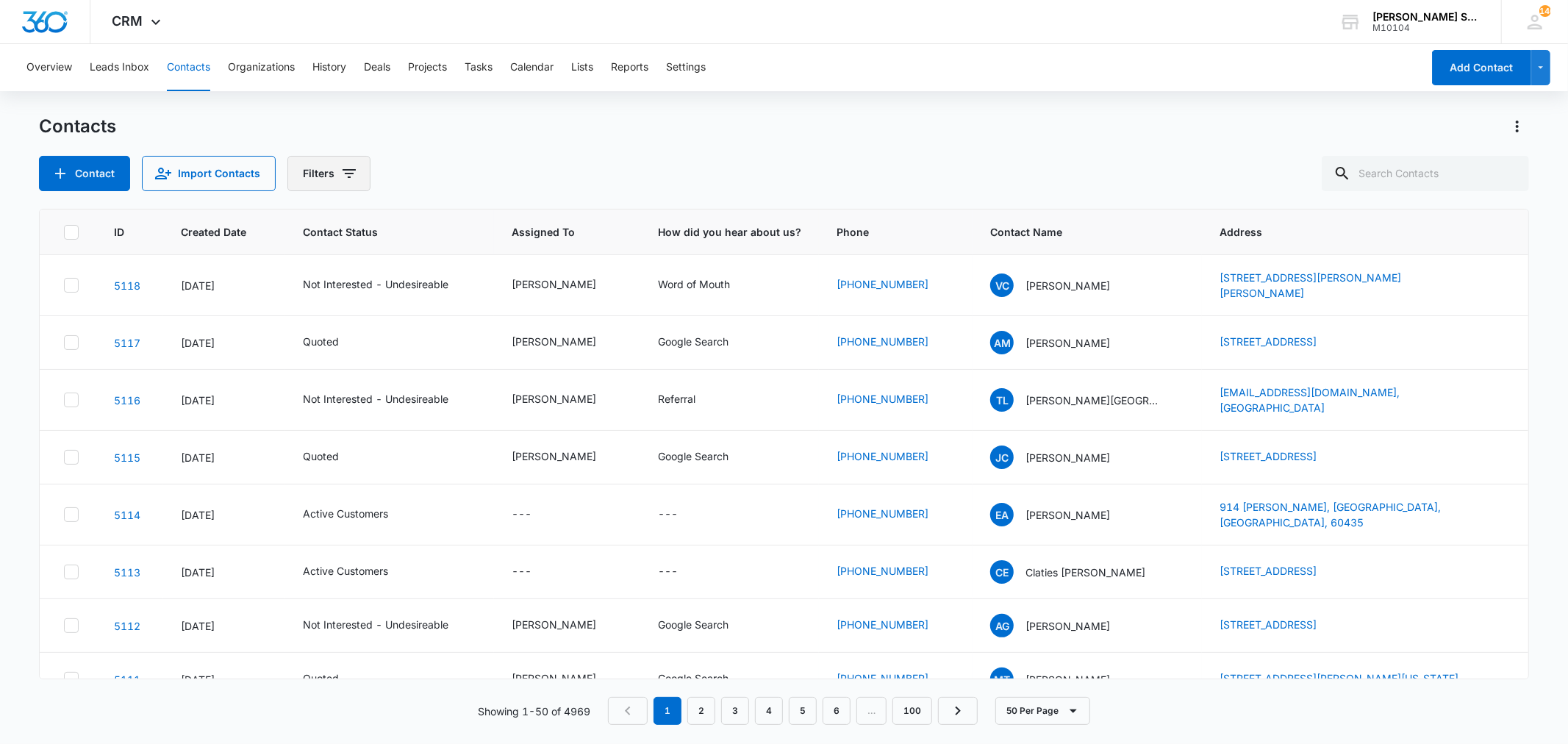
click at [310, 165] on button "Filters" at bounding box center [329, 173] width 83 height 35
click at [459, 302] on icon "Show Status filters" at bounding box center [461, 303] width 18 height 18
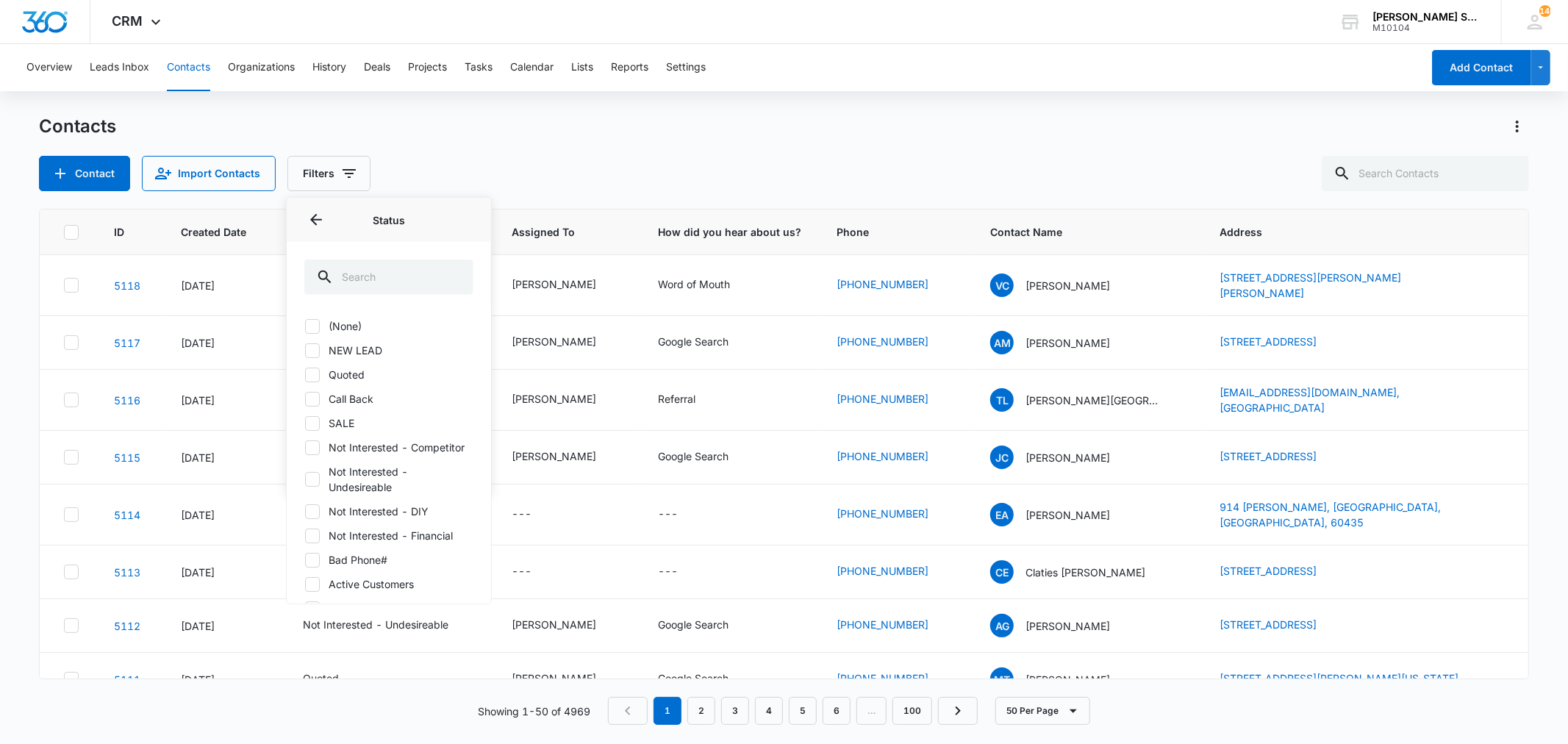
click at [312, 324] on icon at bounding box center [312, 325] width 13 height 13
click at [305, 326] on input "(None)" at bounding box center [305, 326] width 1 height 1
checkbox input "true"
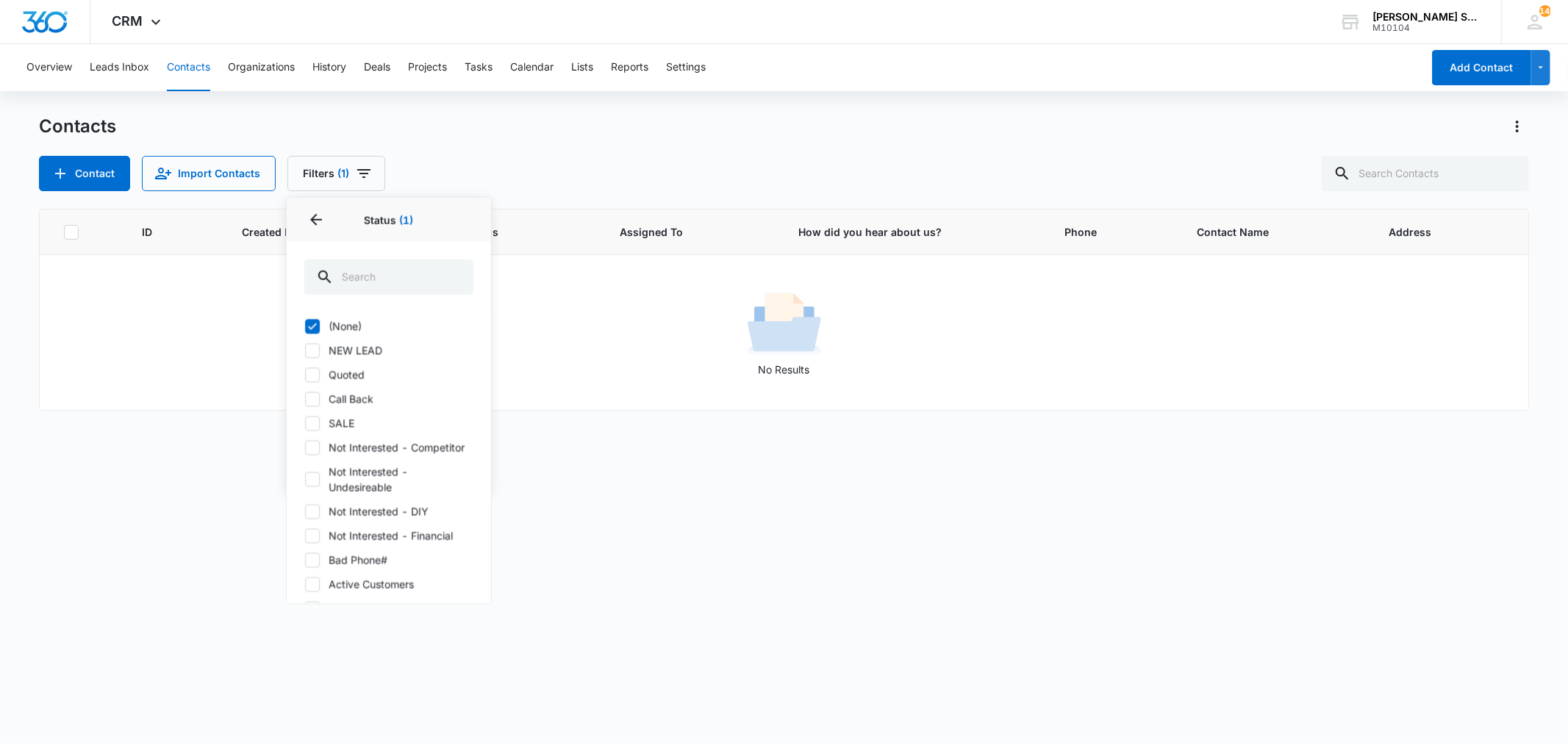
click at [309, 347] on icon at bounding box center [312, 349] width 13 height 13
click at [305, 350] on input "NEW LEAD" at bounding box center [305, 350] width 1 height 1
checkbox input "true"
click at [316, 423] on icon at bounding box center [312, 423] width 13 height 13
click at [305, 423] on input "SALE" at bounding box center [305, 423] width 1 height 1
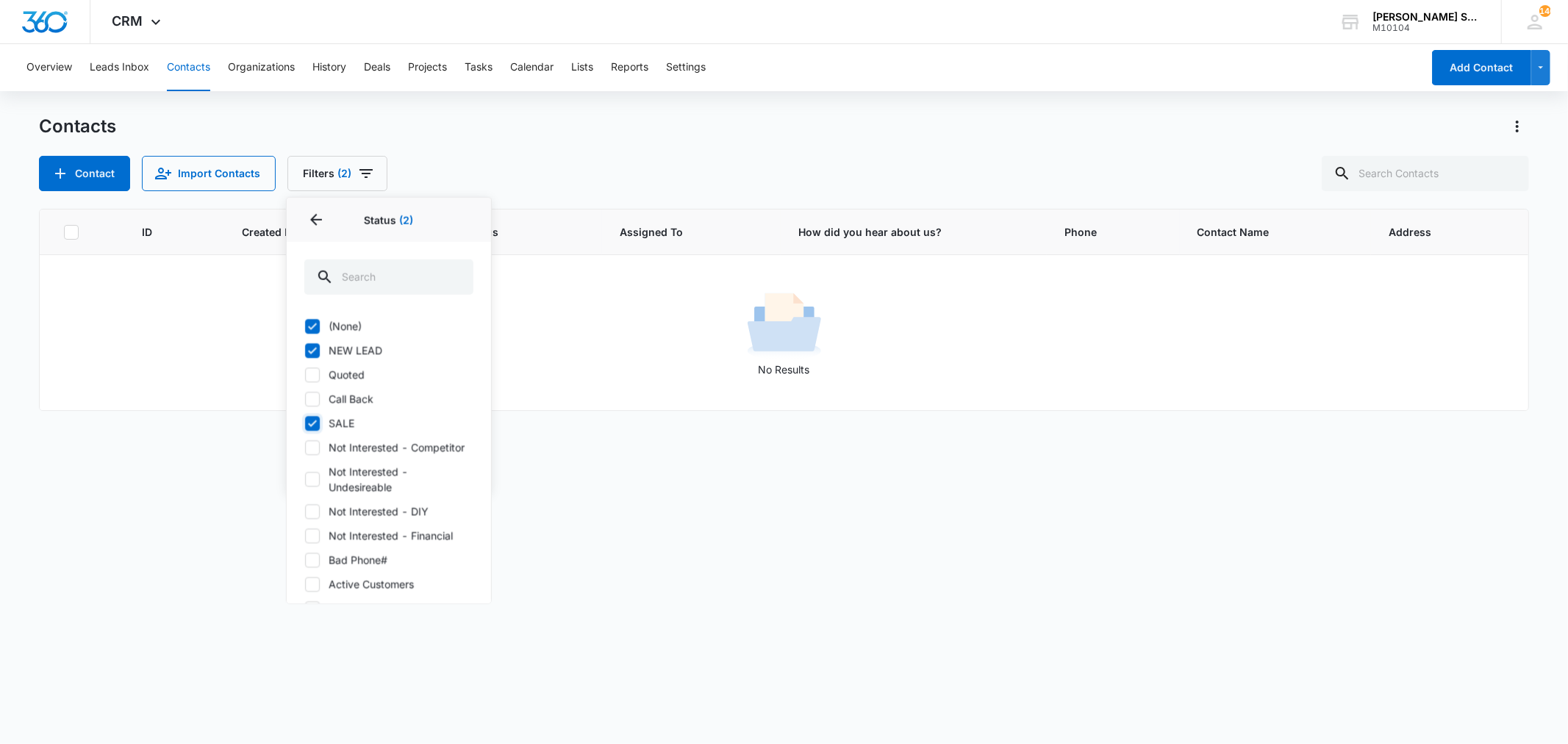
checkbox input "true"
click at [312, 320] on icon at bounding box center [312, 325] width 13 height 13
click at [305, 326] on input "(None)" at bounding box center [305, 326] width 1 height 1
checkbox input "false"
click at [316, 350] on icon at bounding box center [312, 349] width 13 height 13
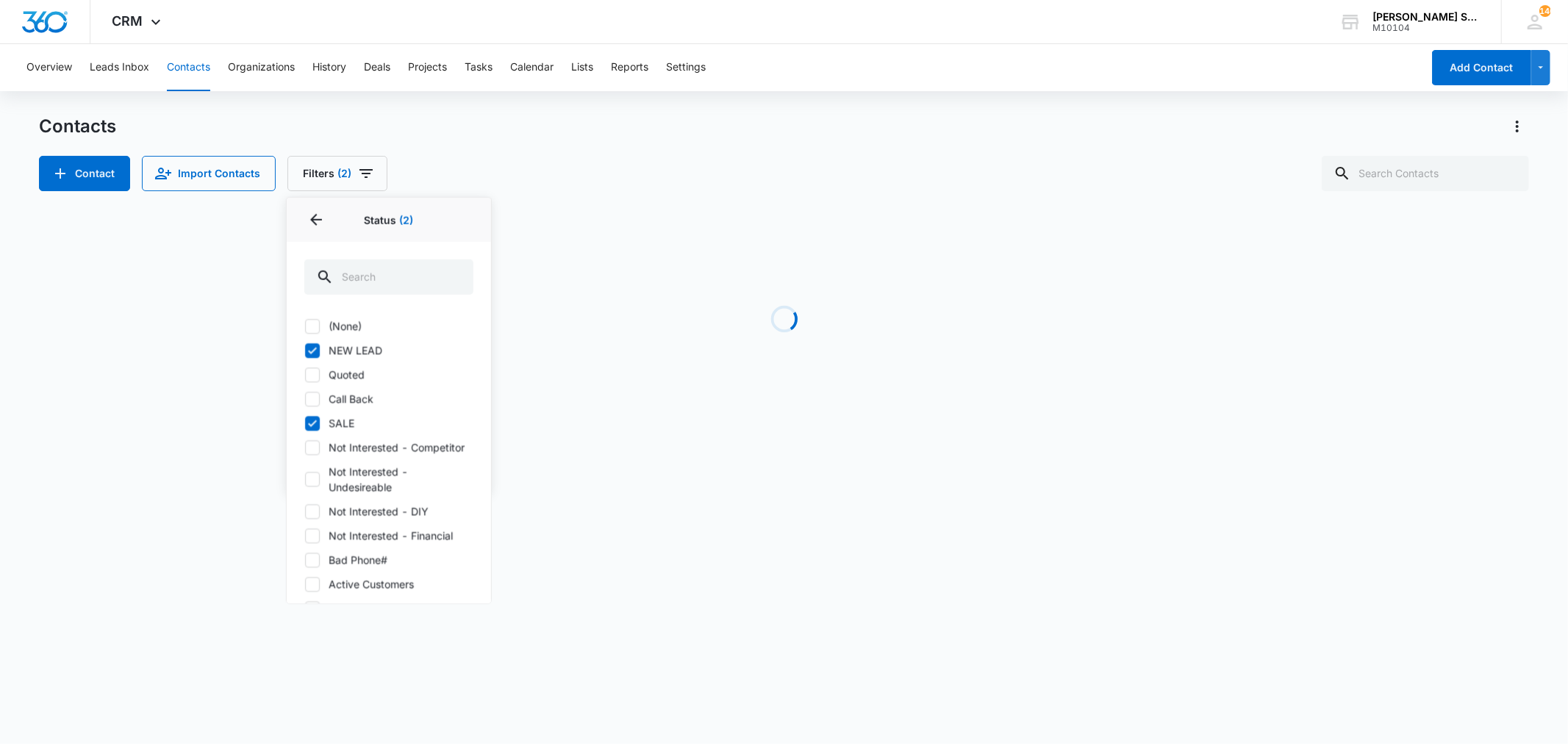
click at [305, 350] on input "NEW LEAD" at bounding box center [305, 350] width 1 height 1
checkbox input "false"
click at [314, 423] on icon at bounding box center [312, 423] width 8 height 7
click at [305, 423] on input "SALE" at bounding box center [305, 423] width 1 height 1
checkbox input "false"
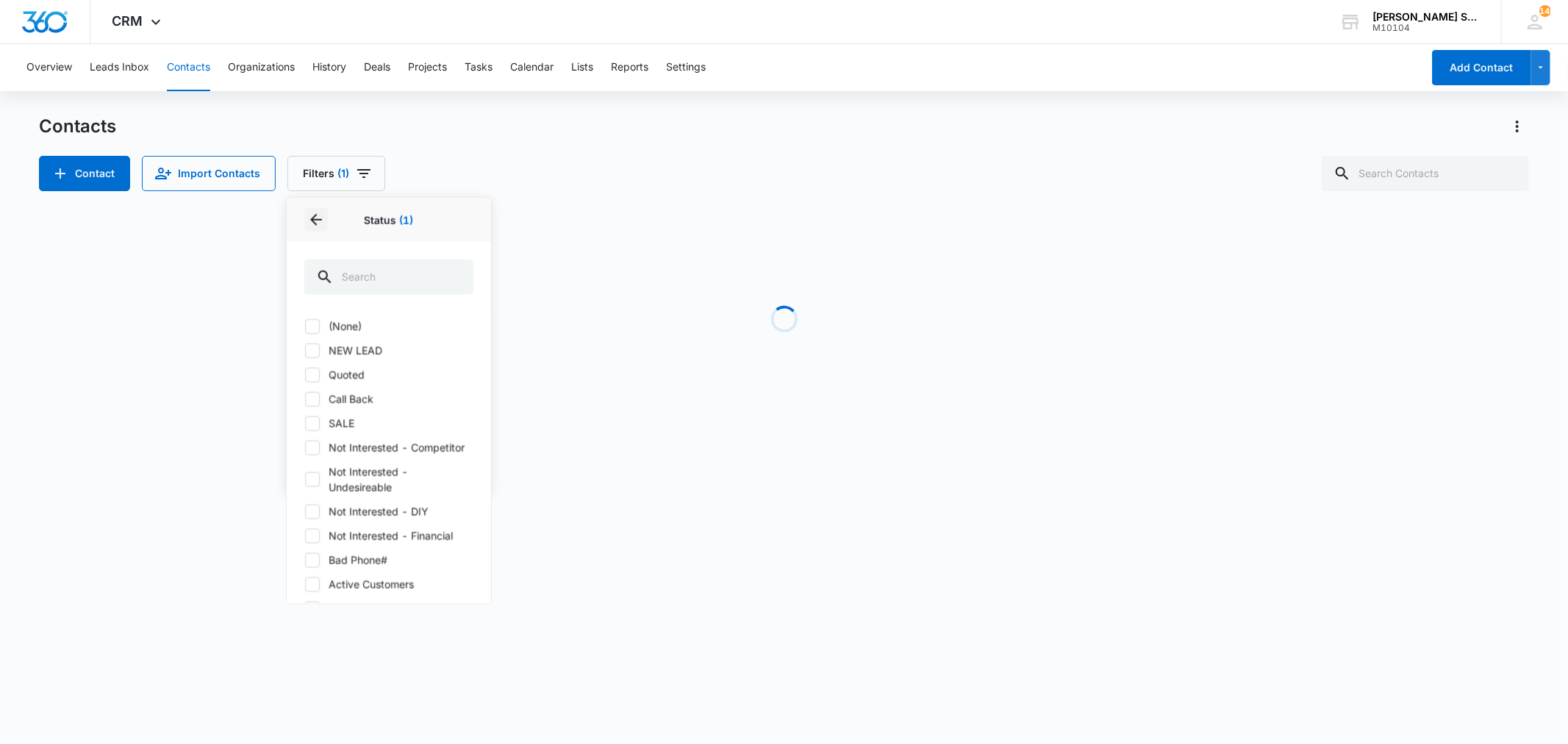
click at [313, 216] on icon "Back" at bounding box center [316, 219] width 18 height 18
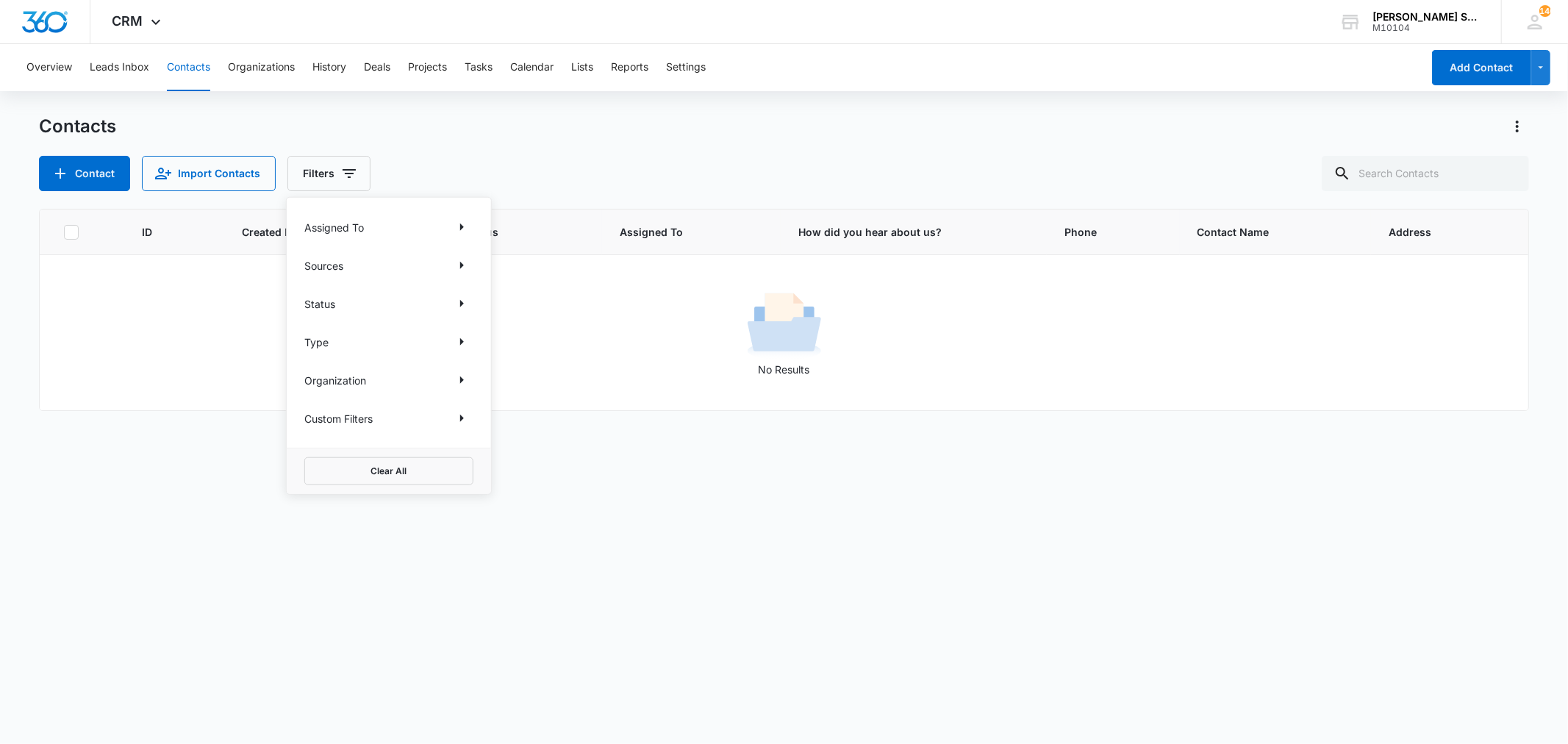
click at [420, 122] on div "Contacts" at bounding box center [784, 126] width 1490 height 23
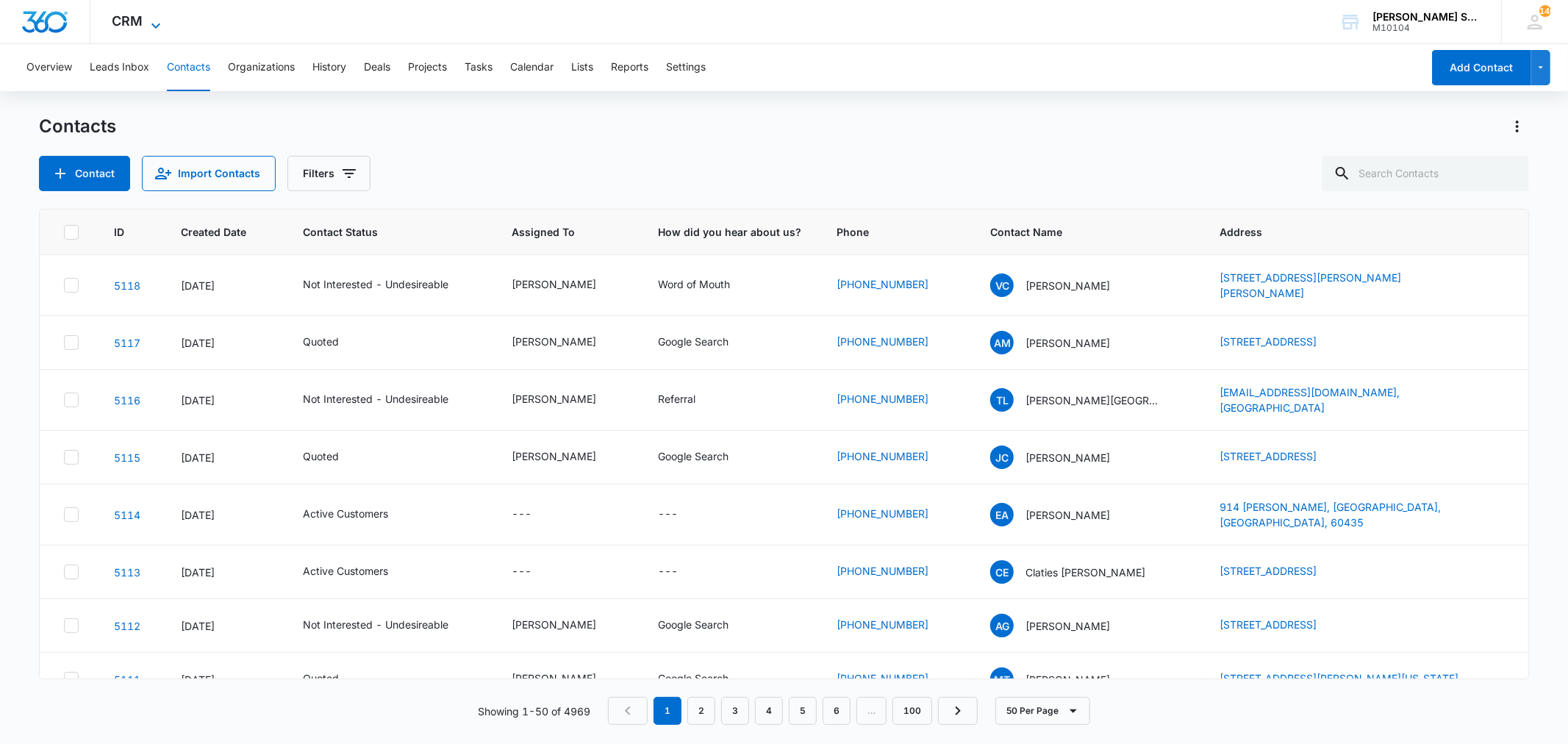
click at [158, 23] on icon at bounding box center [156, 25] width 8 height 6
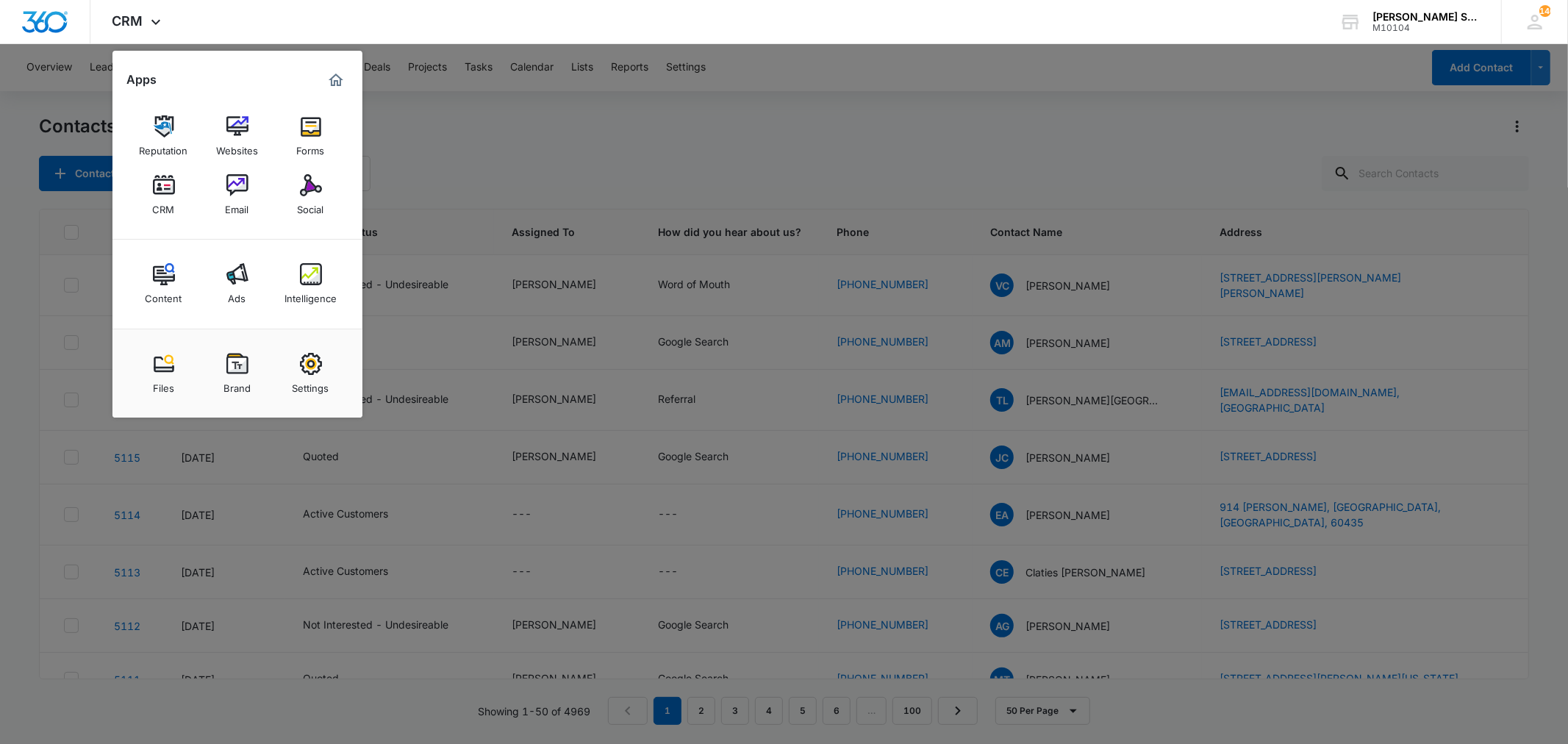
click at [313, 193] on img at bounding box center [311, 185] width 22 height 22
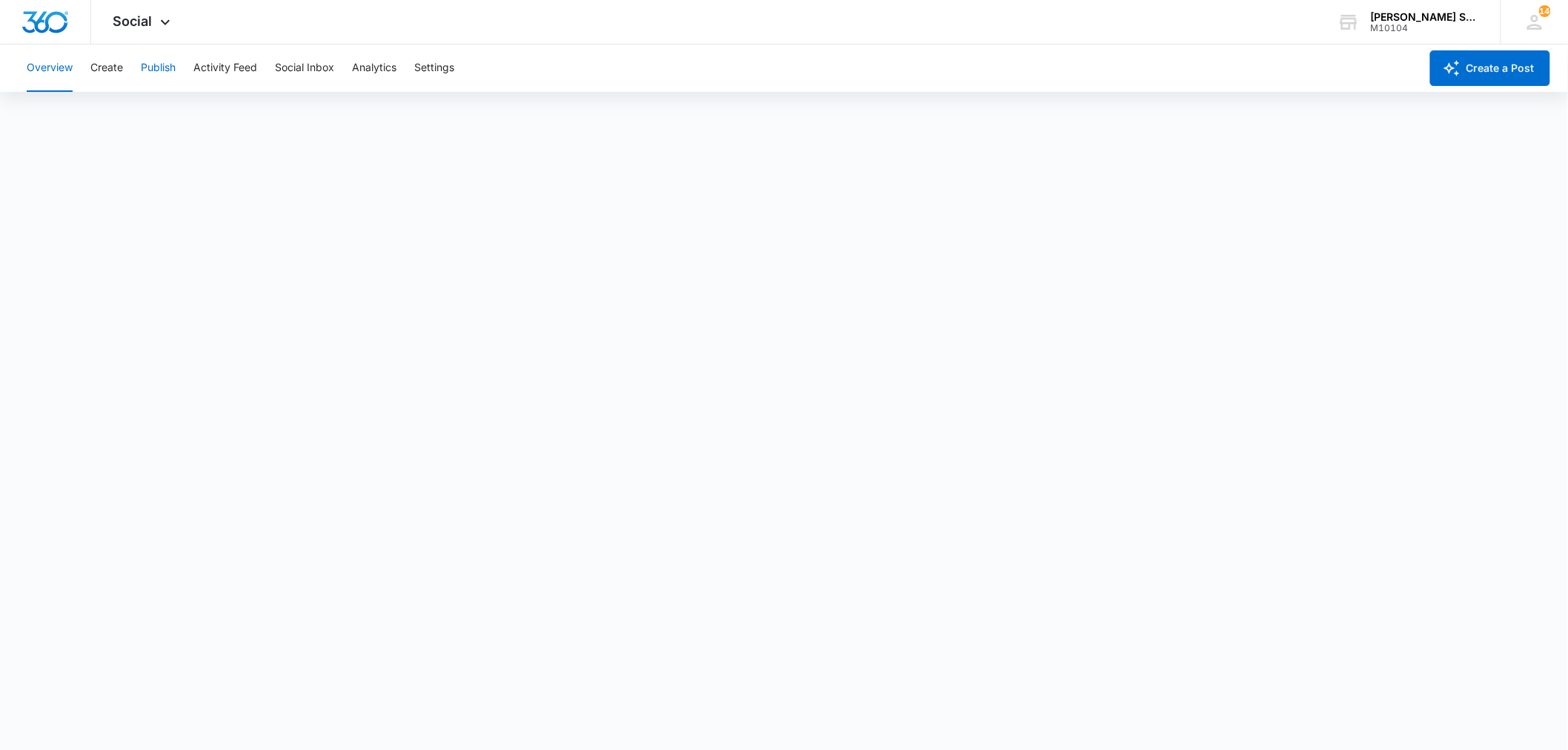
click at [163, 71] on button "Publish" at bounding box center [158, 68] width 35 height 47
click at [161, 27] on icon at bounding box center [164, 25] width 18 height 18
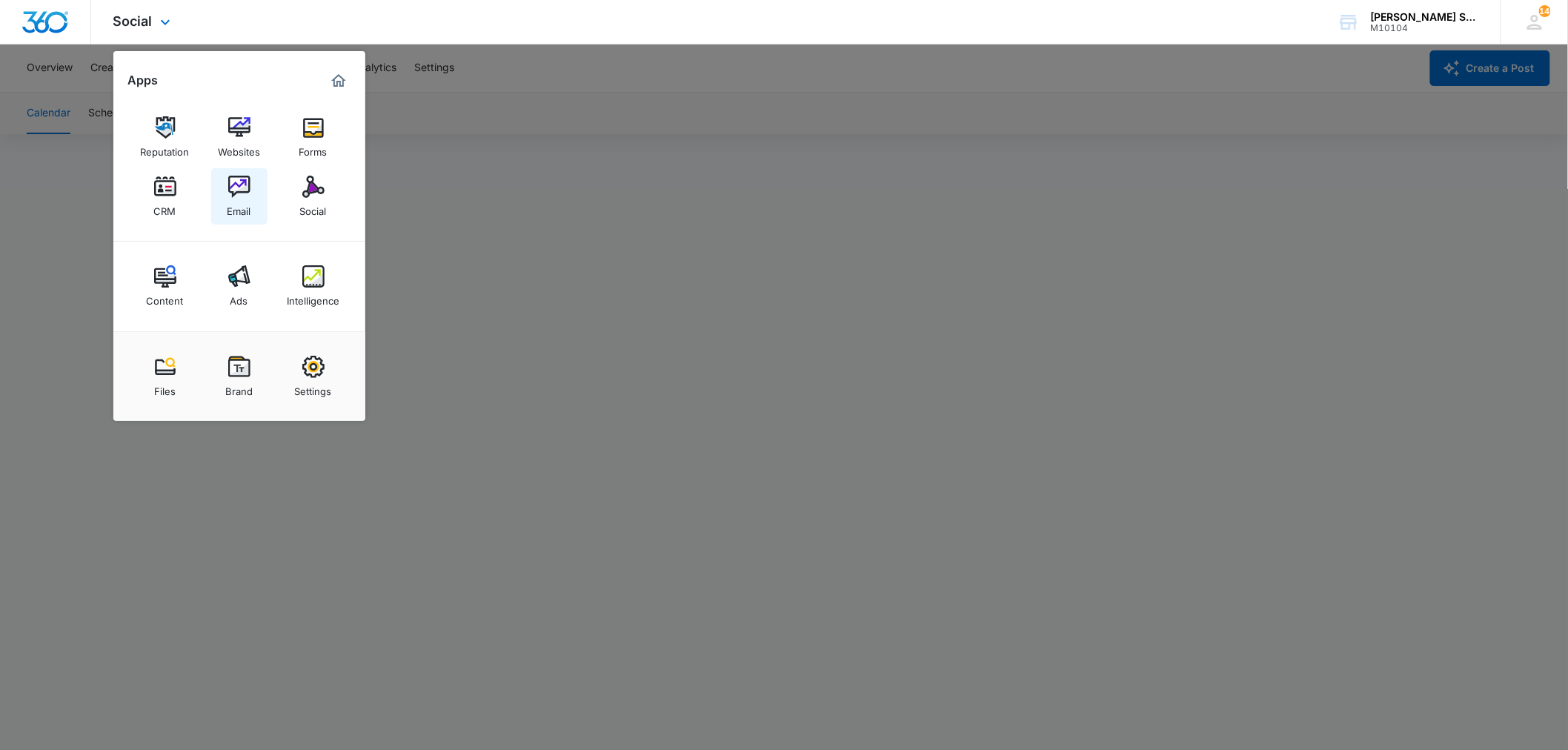
click at [237, 193] on img at bounding box center [239, 187] width 23 height 23
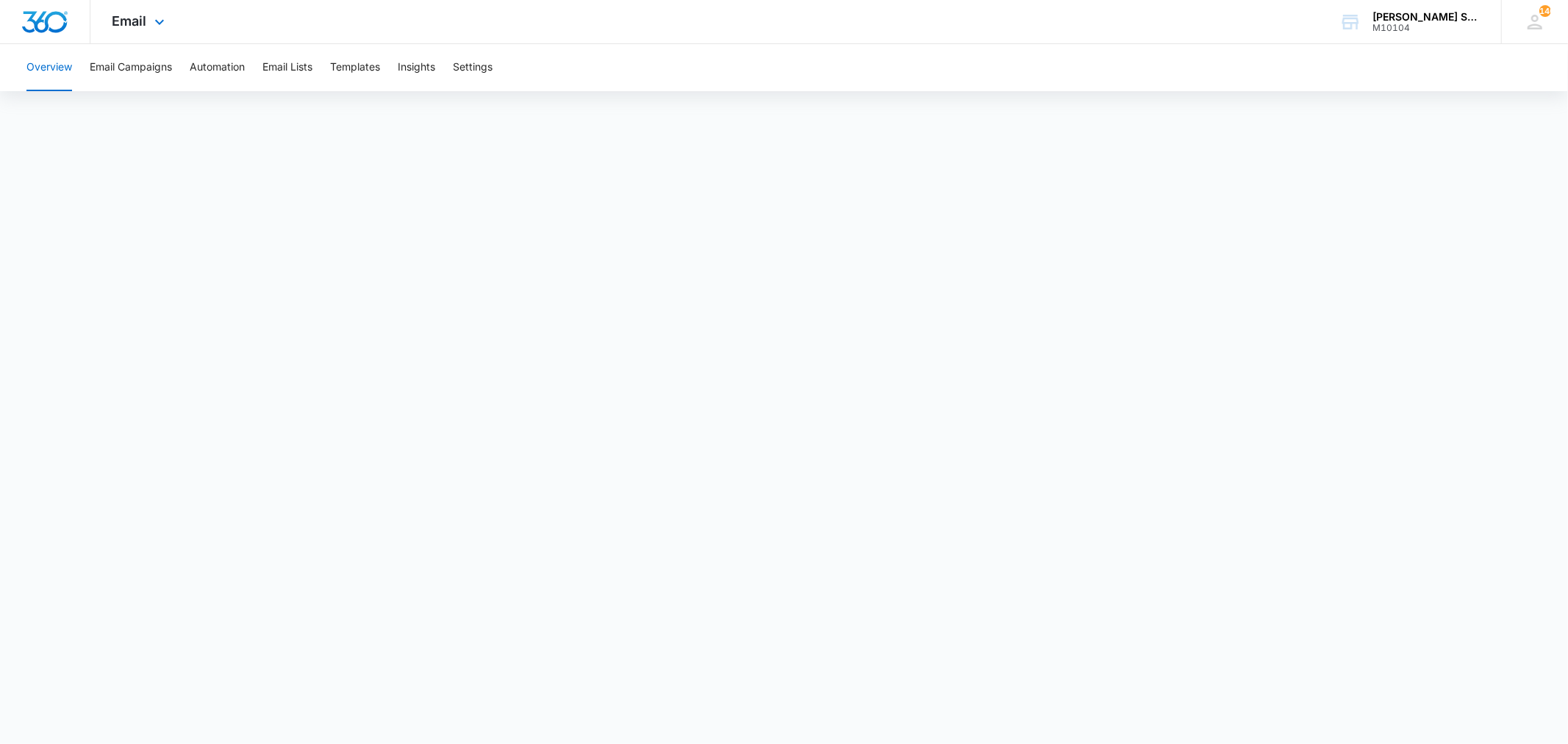
click at [152, 11] on div "Email Apps Reputation Websites Forms CRM Email Social Content Ads Intelligence …" at bounding box center [140, 21] width 100 height 44
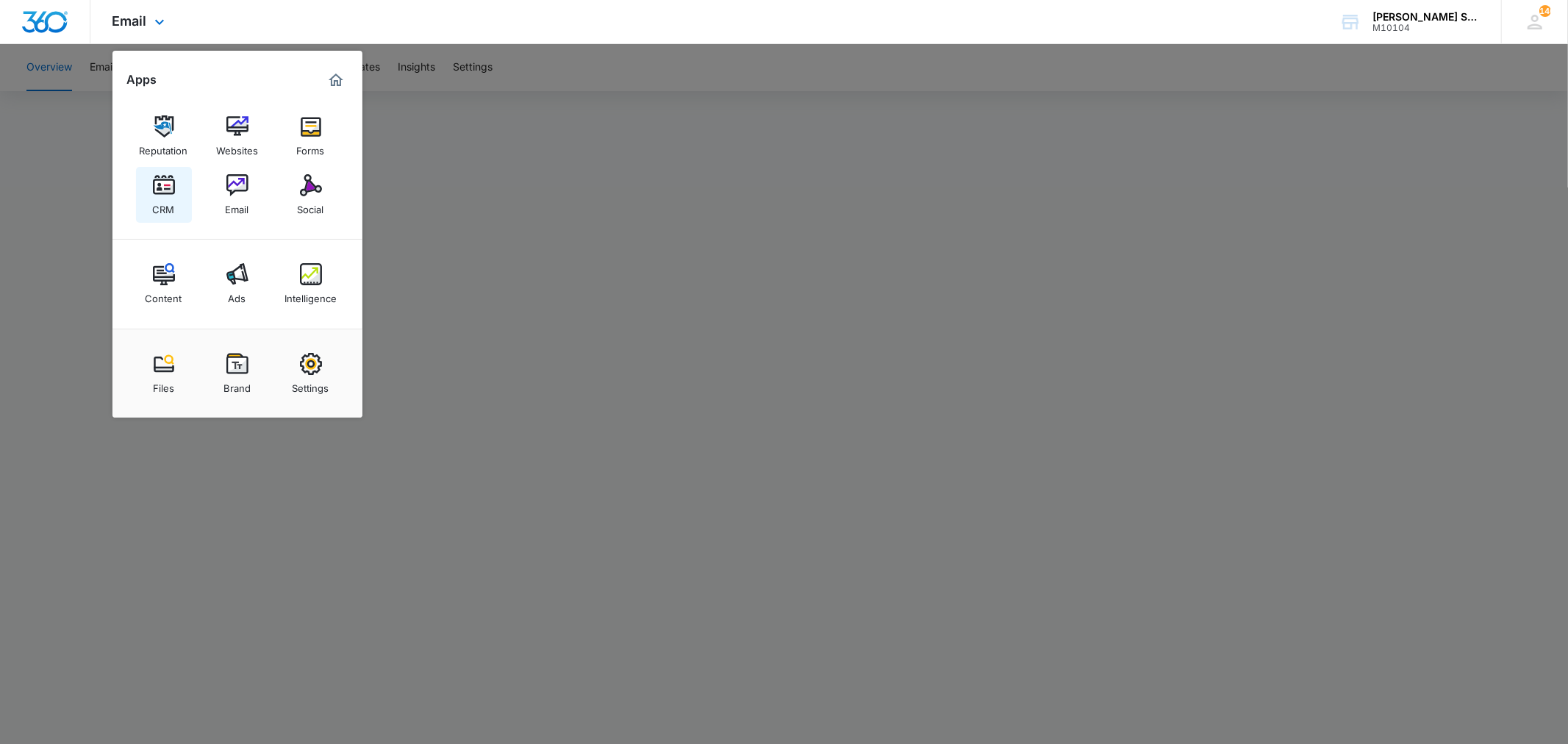
click at [157, 186] on img at bounding box center [164, 185] width 22 height 22
